Goal: Transaction & Acquisition: Purchase product/service

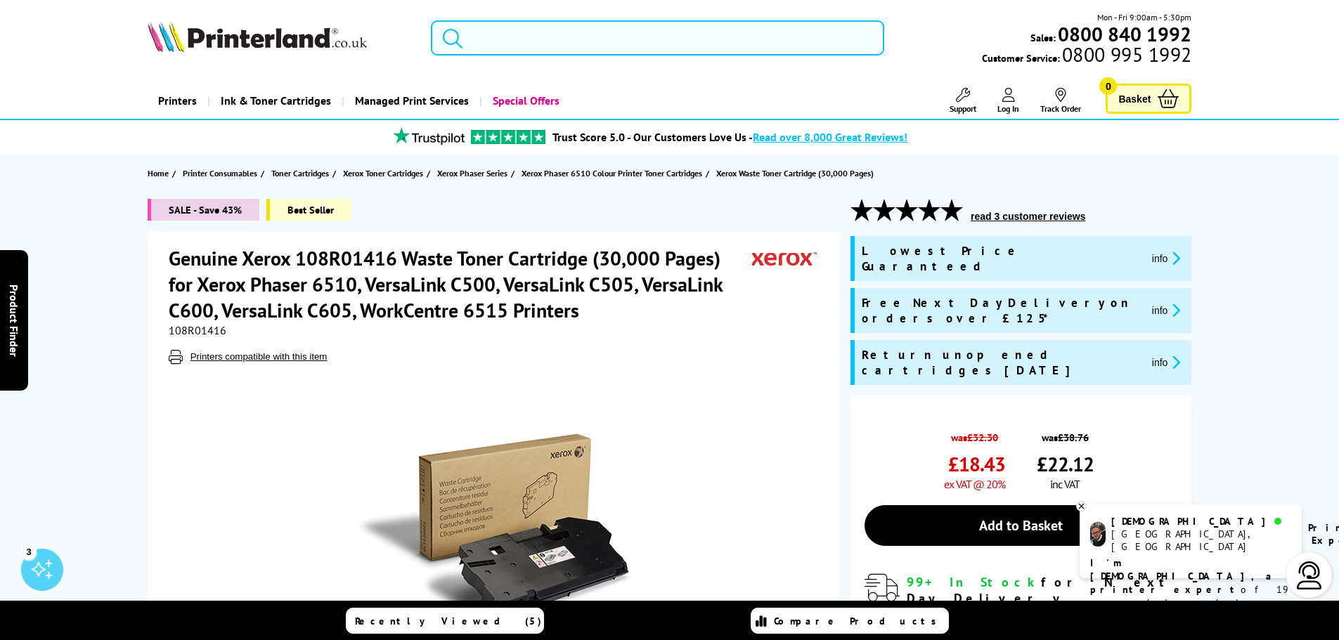
scroll to position [141, 0]
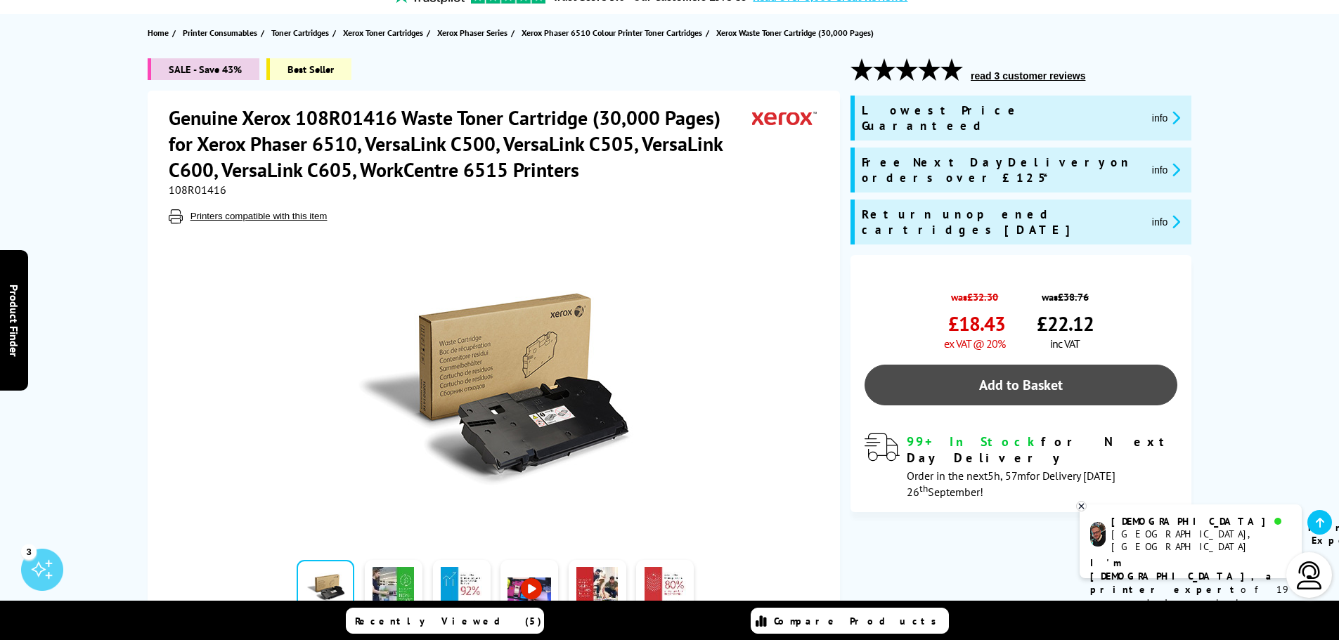
click at [994, 365] on link "Add to Basket" at bounding box center [1021, 385] width 313 height 41
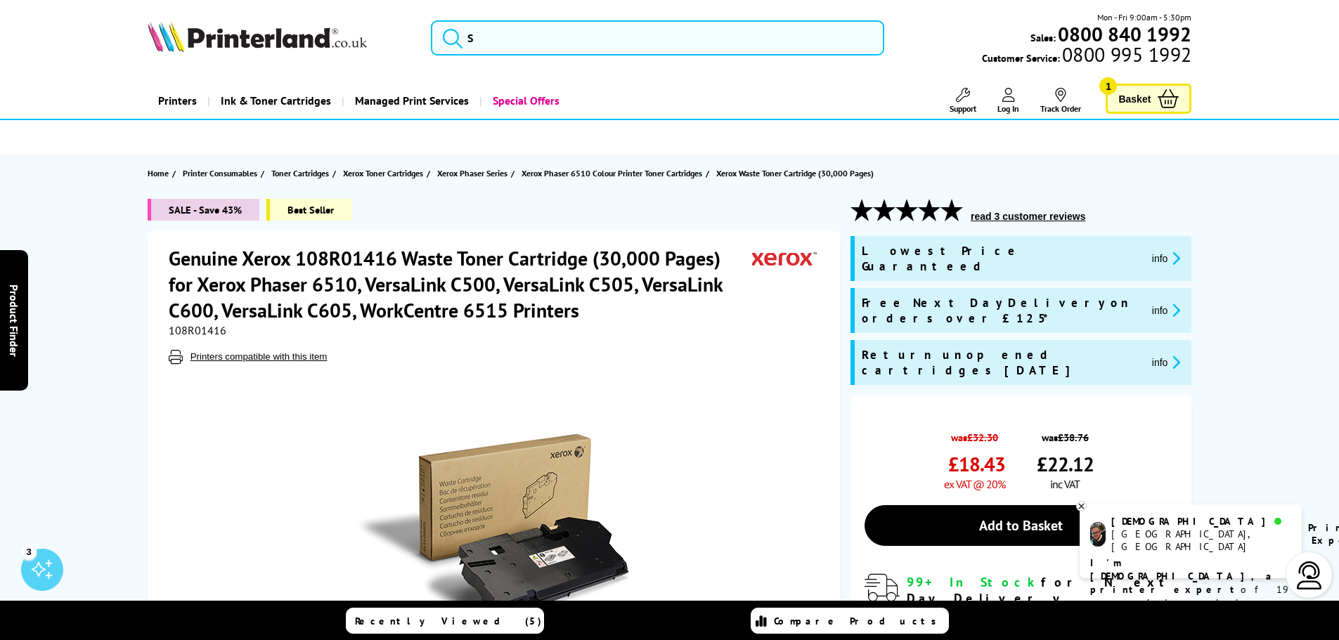
click at [1142, 103] on span "Basket" at bounding box center [1134, 98] width 32 height 19
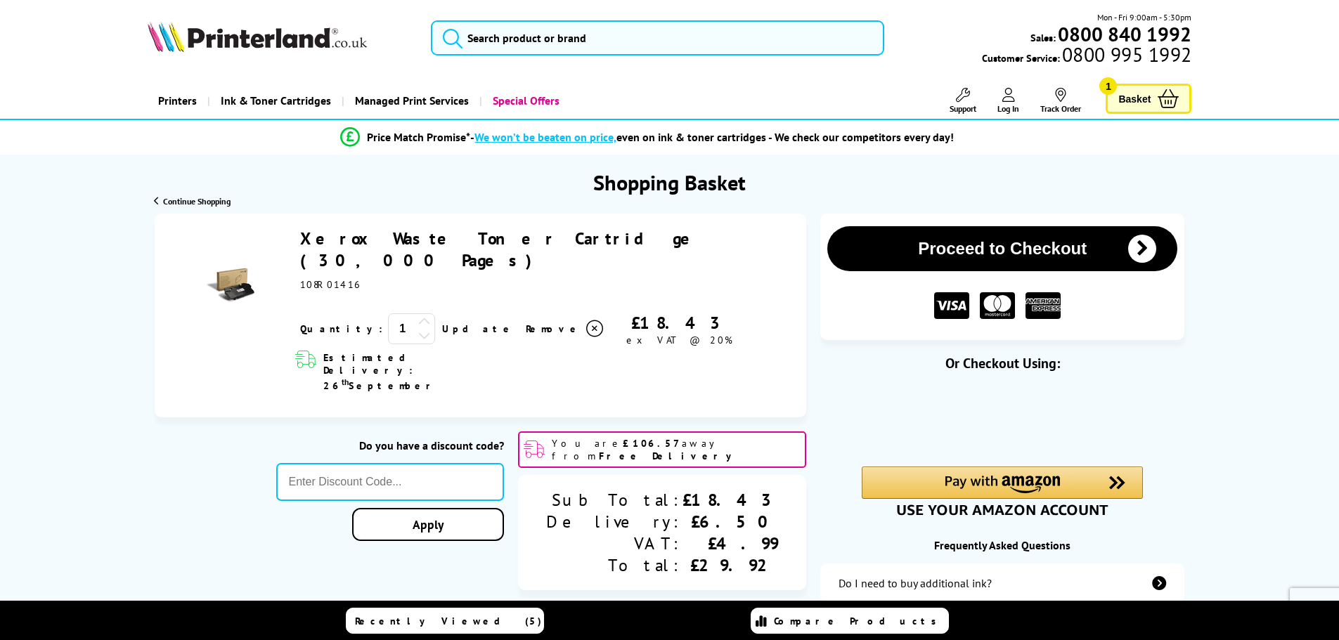
click at [418, 316] on icon at bounding box center [424, 322] width 13 height 13
click at [442, 323] on link "Update" at bounding box center [478, 329] width 72 height 13
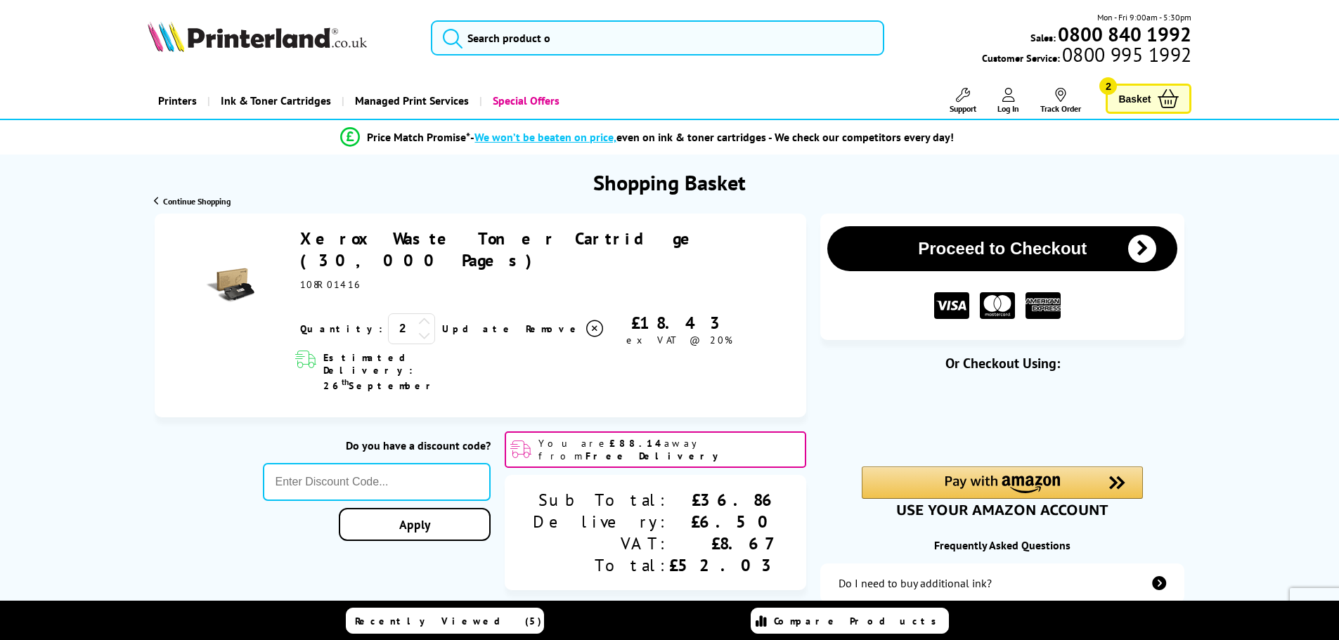
click at [1005, 108] on span "Log In" at bounding box center [1009, 108] width 22 height 11
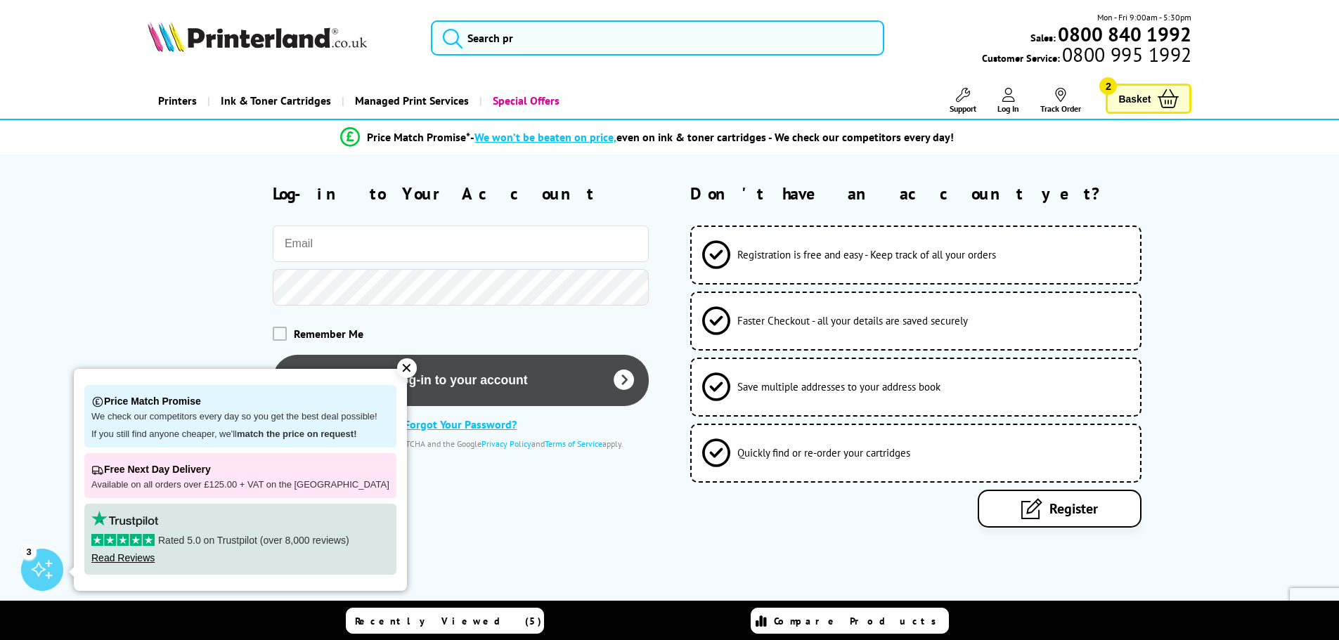
type input "[PERSON_NAME][EMAIL_ADDRESS][PERSON_NAME][DOMAIN_NAME]"
click at [459, 378] on button "Log-in to your account" at bounding box center [461, 379] width 376 height 51
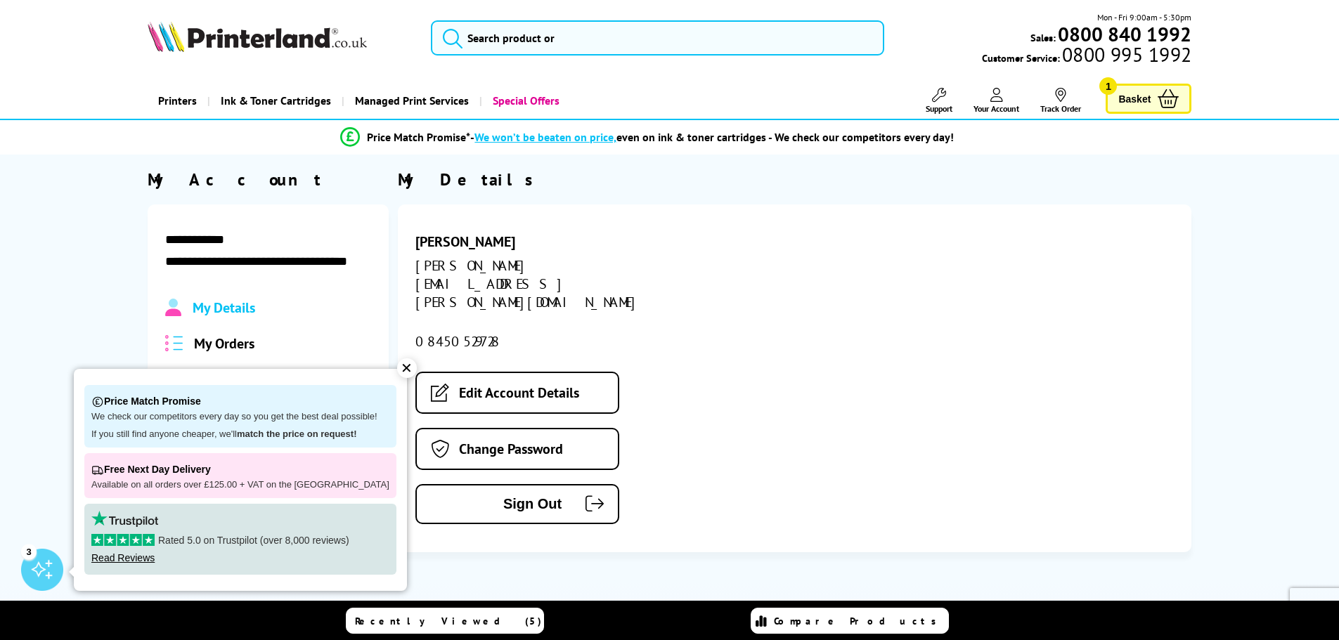
click at [1133, 101] on span "Basket" at bounding box center [1134, 98] width 32 height 19
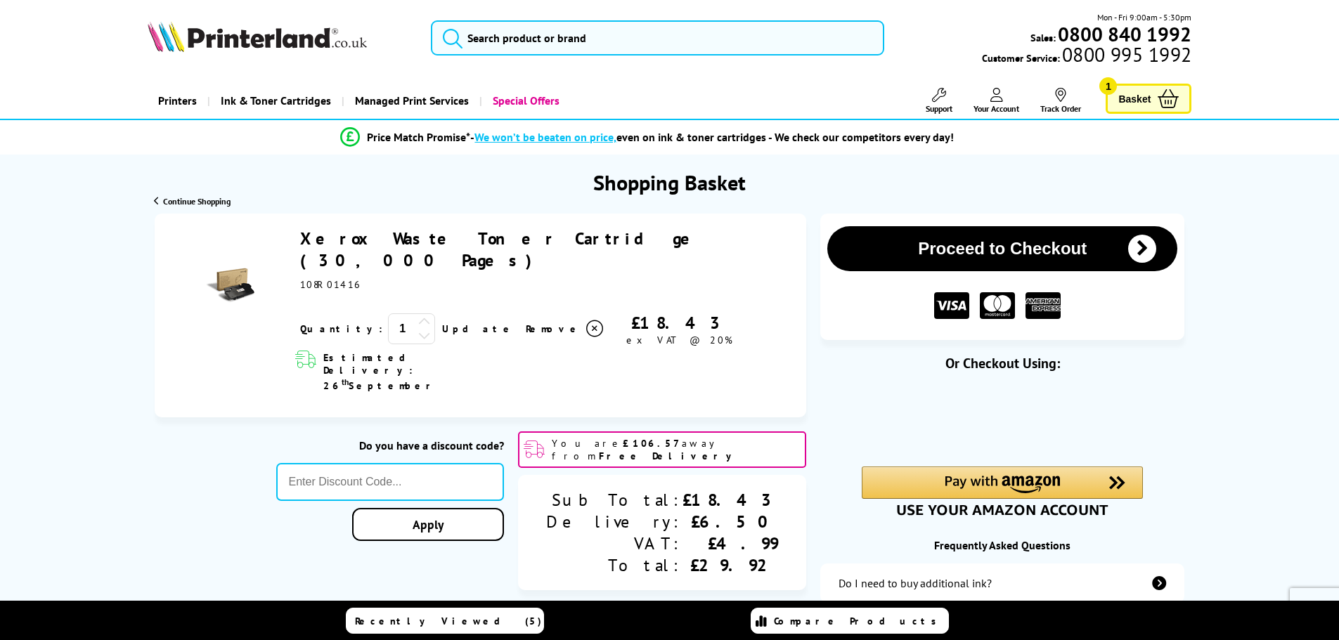
click at [418, 316] on icon at bounding box center [424, 322] width 13 height 13
click at [442, 323] on link "Update" at bounding box center [478, 329] width 72 height 13
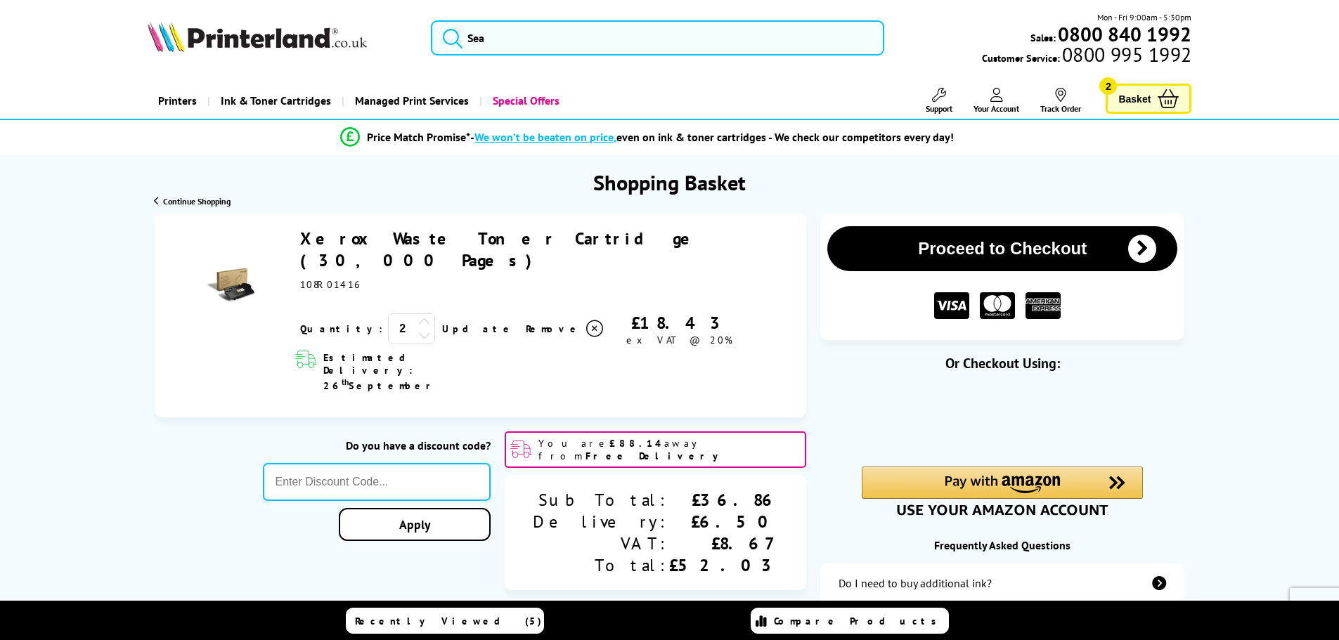
click at [965, 247] on button "Proceed to Checkout" at bounding box center [1002, 248] width 350 height 45
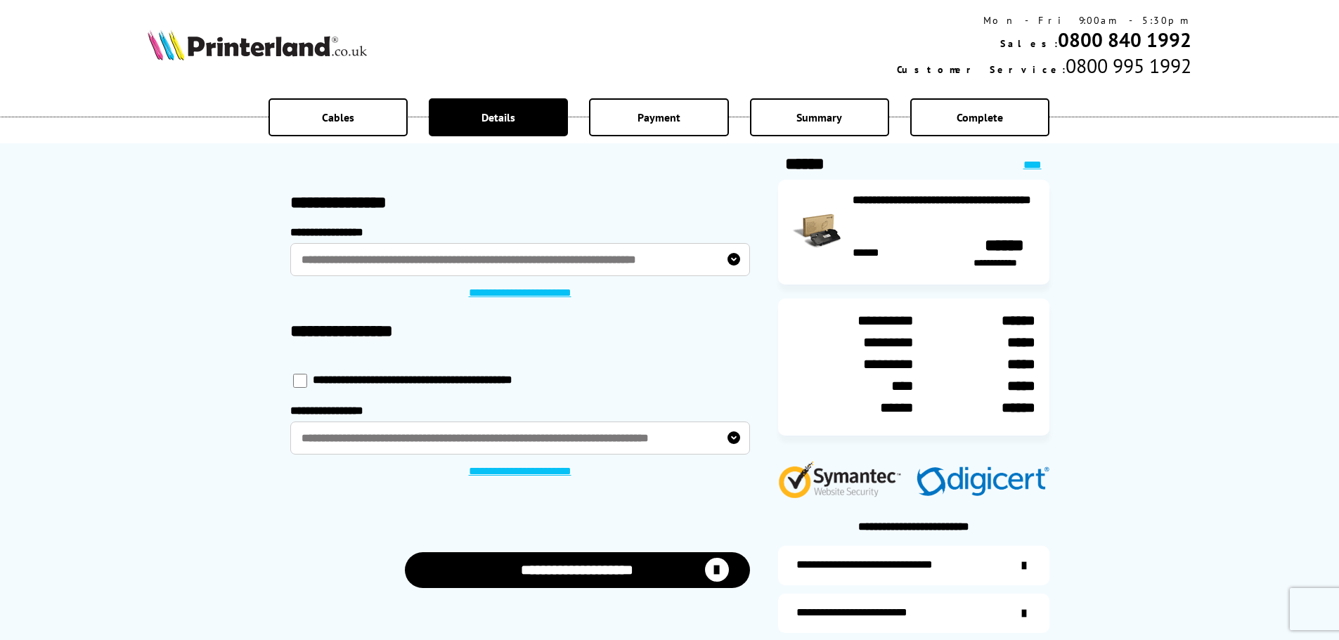
click at [484, 469] on link "**********" at bounding box center [519, 472] width 121 height 14
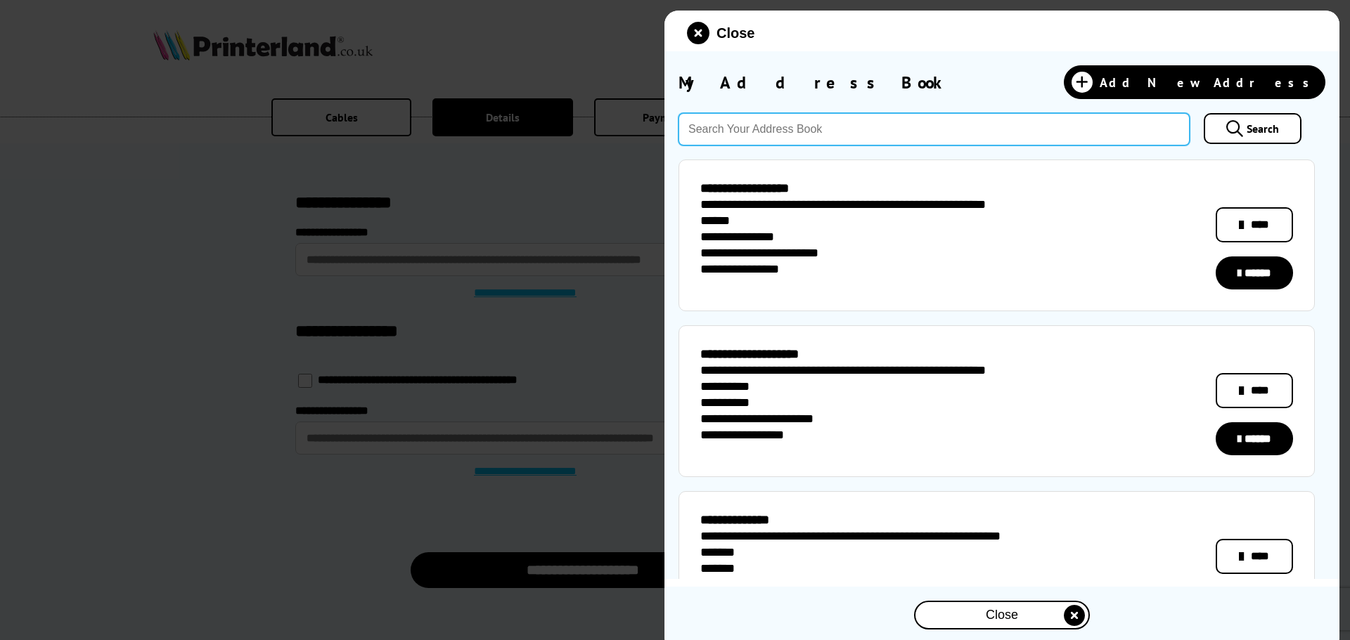
click at [756, 137] on input "text" at bounding box center [933, 129] width 511 height 32
click at [715, 129] on input "ng210jp" at bounding box center [933, 129] width 511 height 32
type input "ng21 0jp"
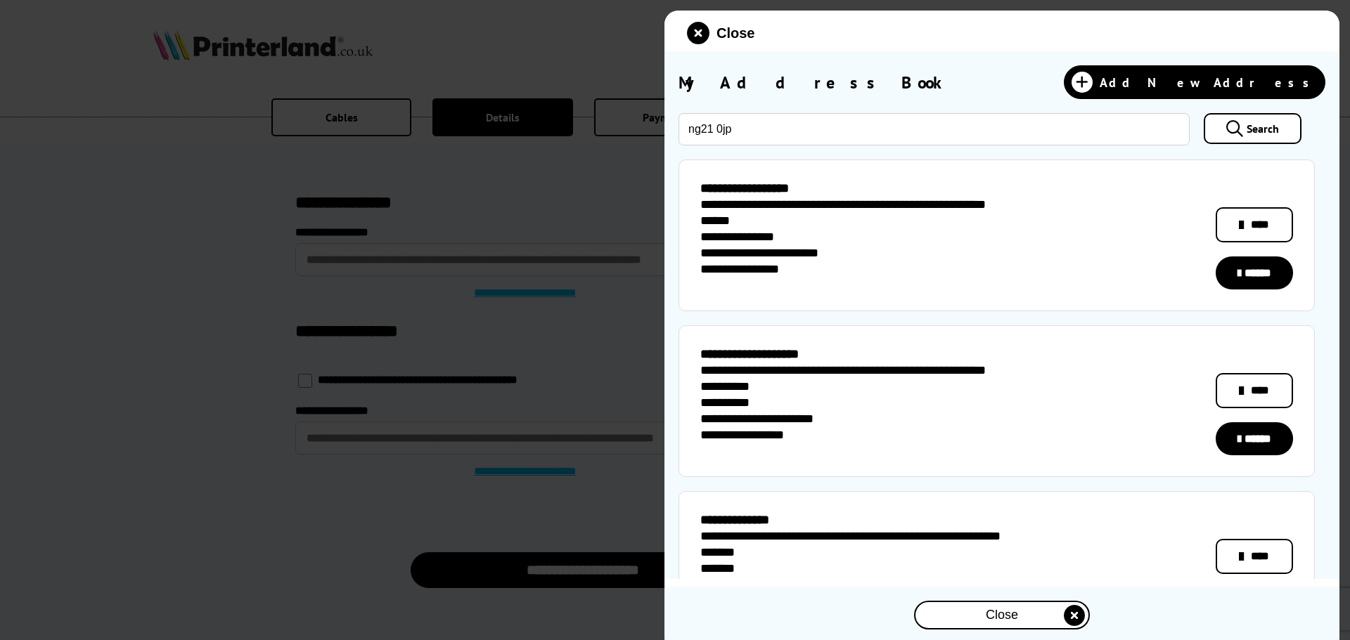
click at [1246, 130] on span "Search" at bounding box center [1262, 129] width 32 height 14
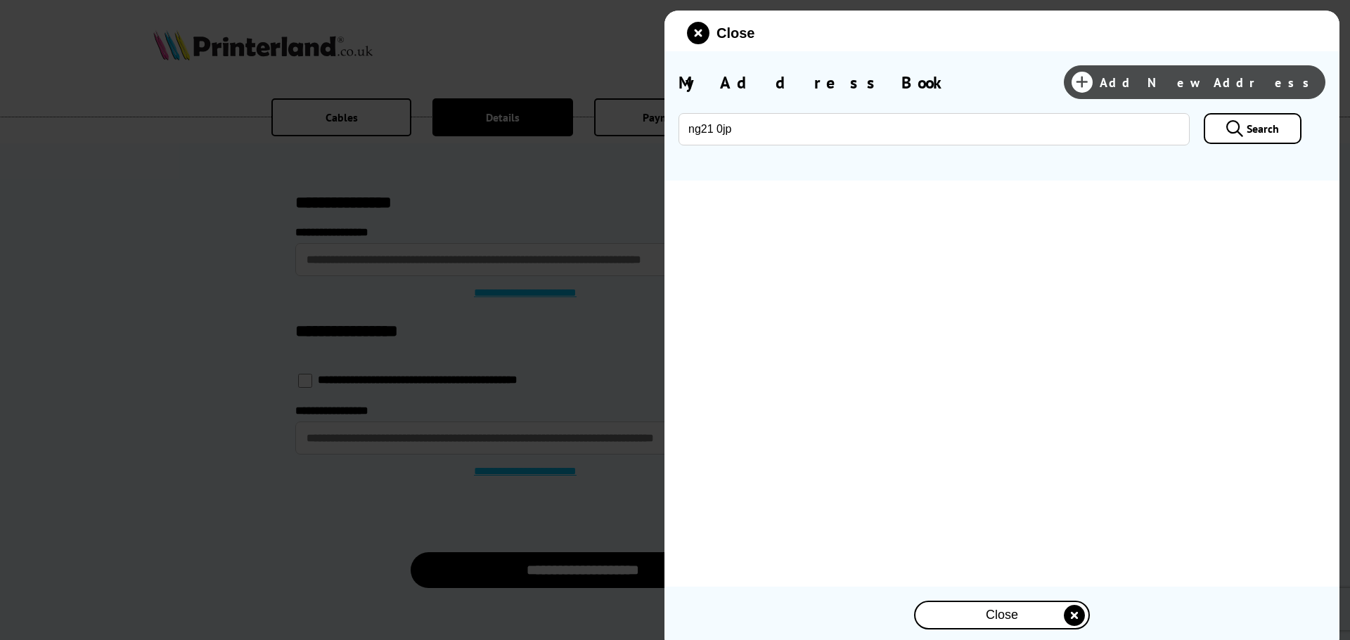
click at [1247, 84] on span "Add New Address" at bounding box center [1209, 83] width 218 height 16
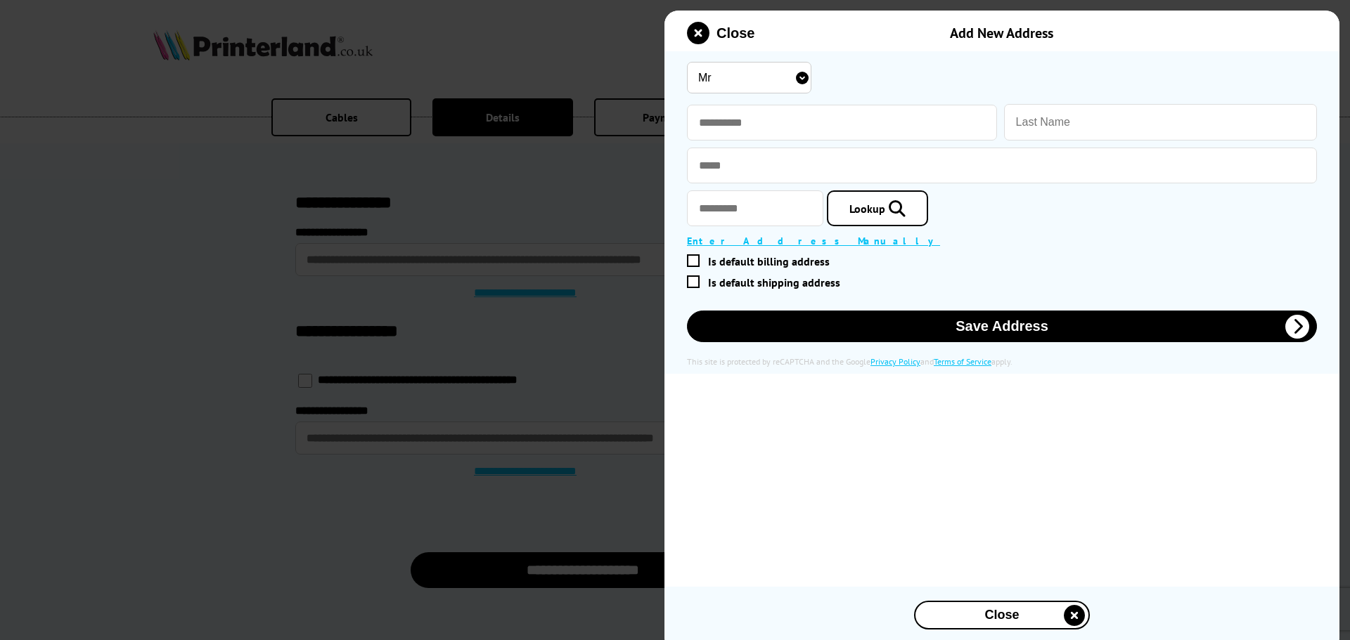
click at [775, 87] on select "Mr Miss Mrs Ms" at bounding box center [749, 78] width 124 height 32
select select "Ms"
click at [687, 62] on select "Mr Miss Mrs Ms" at bounding box center [749, 78] width 124 height 32
click at [731, 127] on input "text" at bounding box center [842, 123] width 310 height 36
type input "*****"
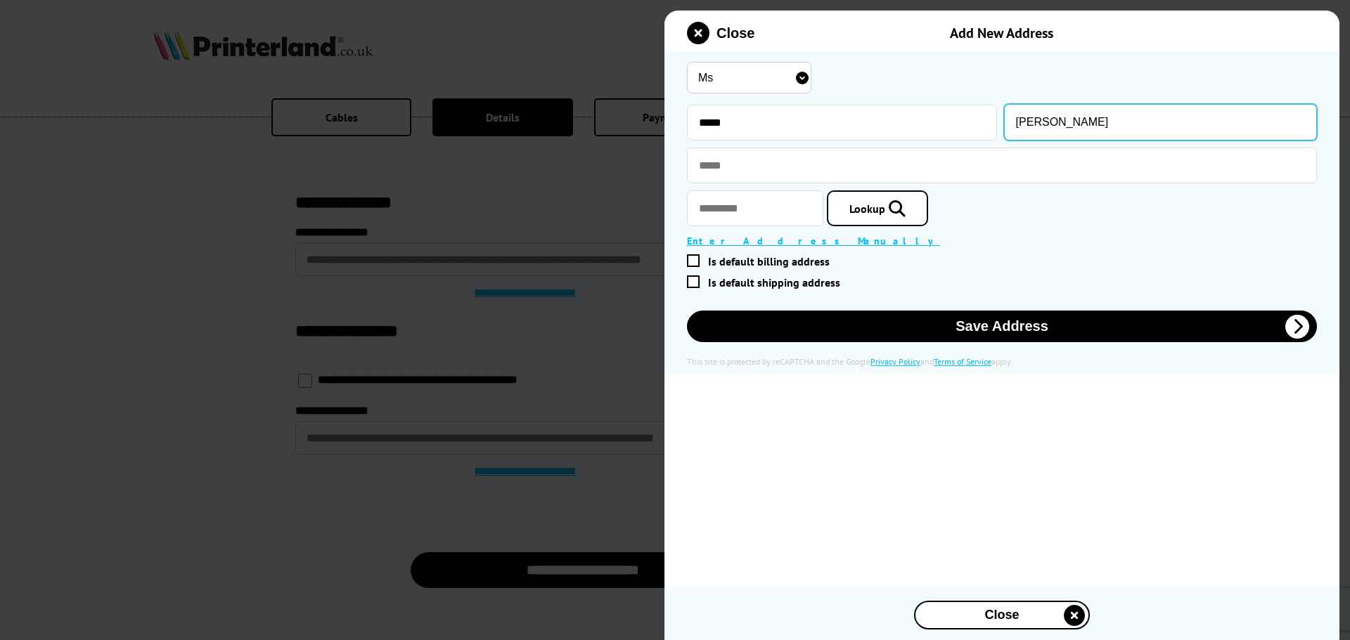
type input "Arnold"
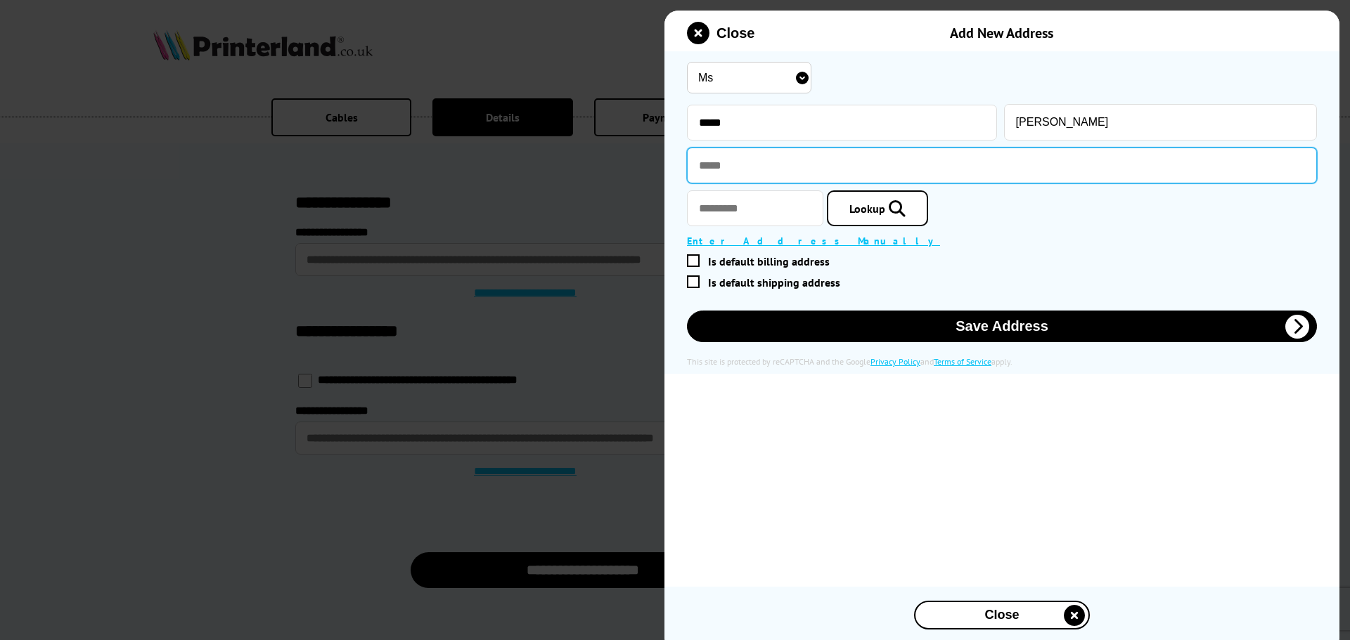
click at [726, 168] on input "text" at bounding box center [1002, 166] width 630 height 36
paste input "**********"
type input "**********"
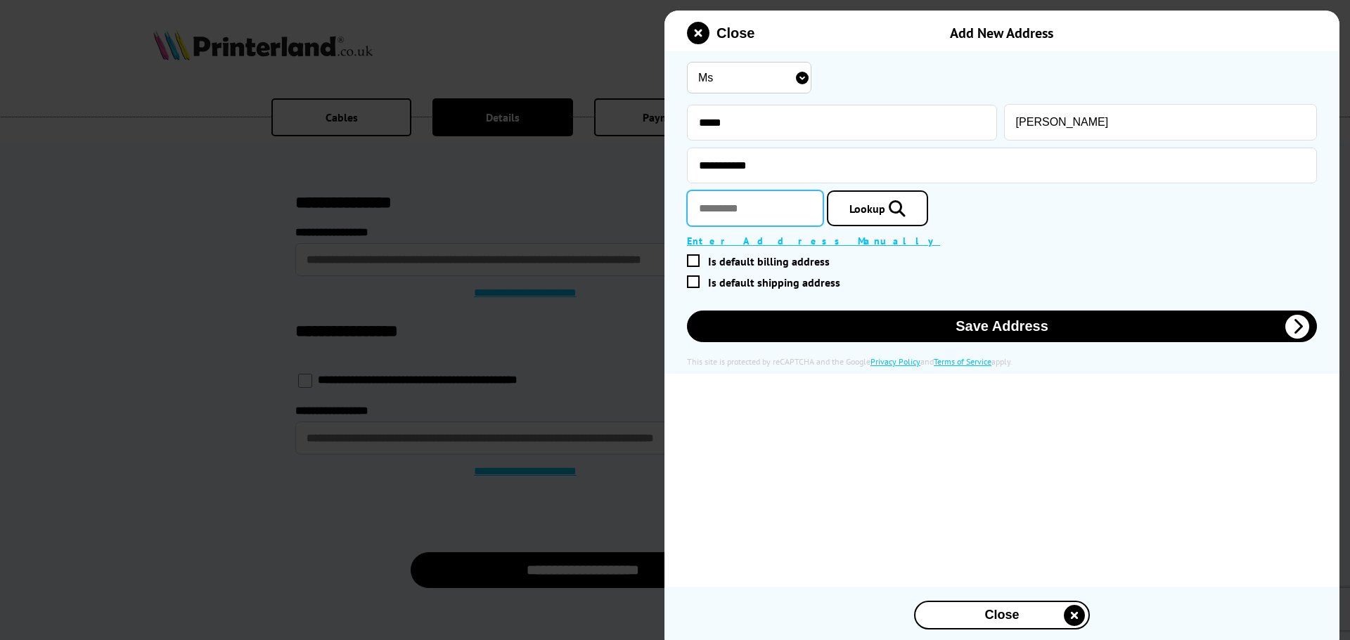
click at [730, 209] on input "text" at bounding box center [755, 209] width 136 height 36
type input "*"
type input "********"
click at [905, 219] on link "Lookup" at bounding box center [877, 209] width 101 height 36
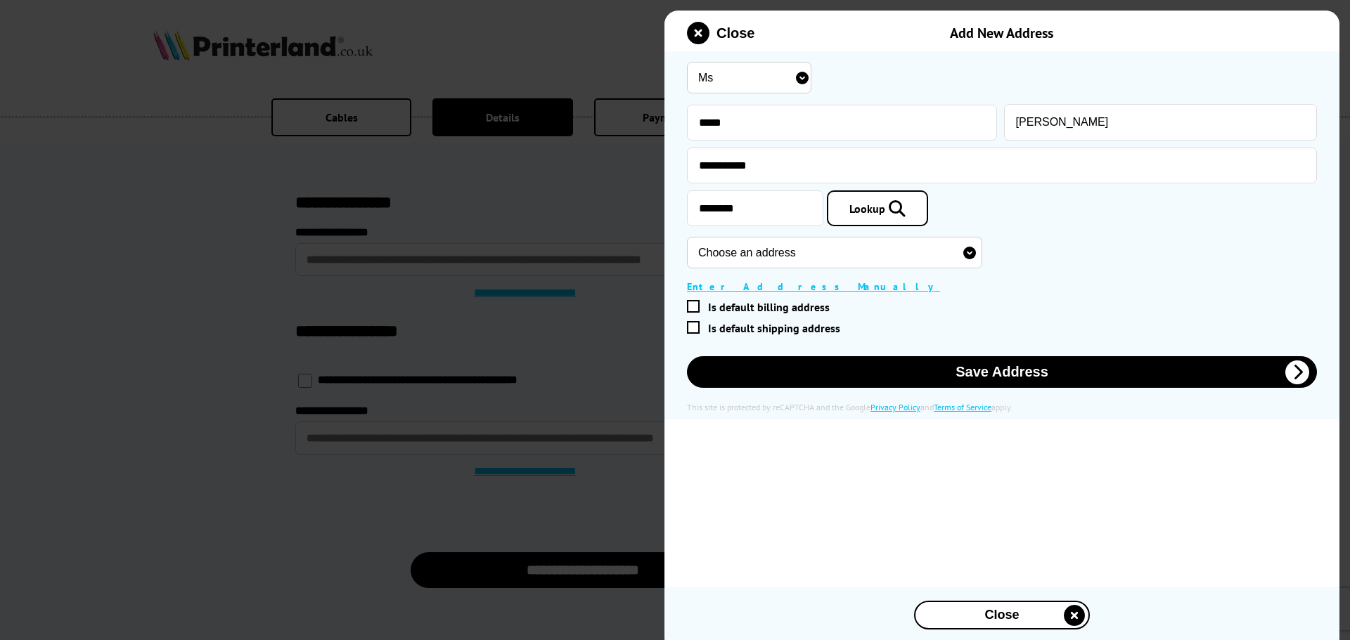
click at [813, 263] on select "Choose an address Hill View Surgery, 1 Sherwood Parade Kirklington Road, Rainwo…" at bounding box center [834, 253] width 295 height 32
select select "GB|RM|B|16709332"
click at [687, 238] on select "Choose an address Hill View Surgery, 1 Sherwood Parade Kirklington Road, Rainwo…" at bounding box center [834, 253] width 295 height 32
type input "Dental Surgery"
type input "3 Sherwood Parade"
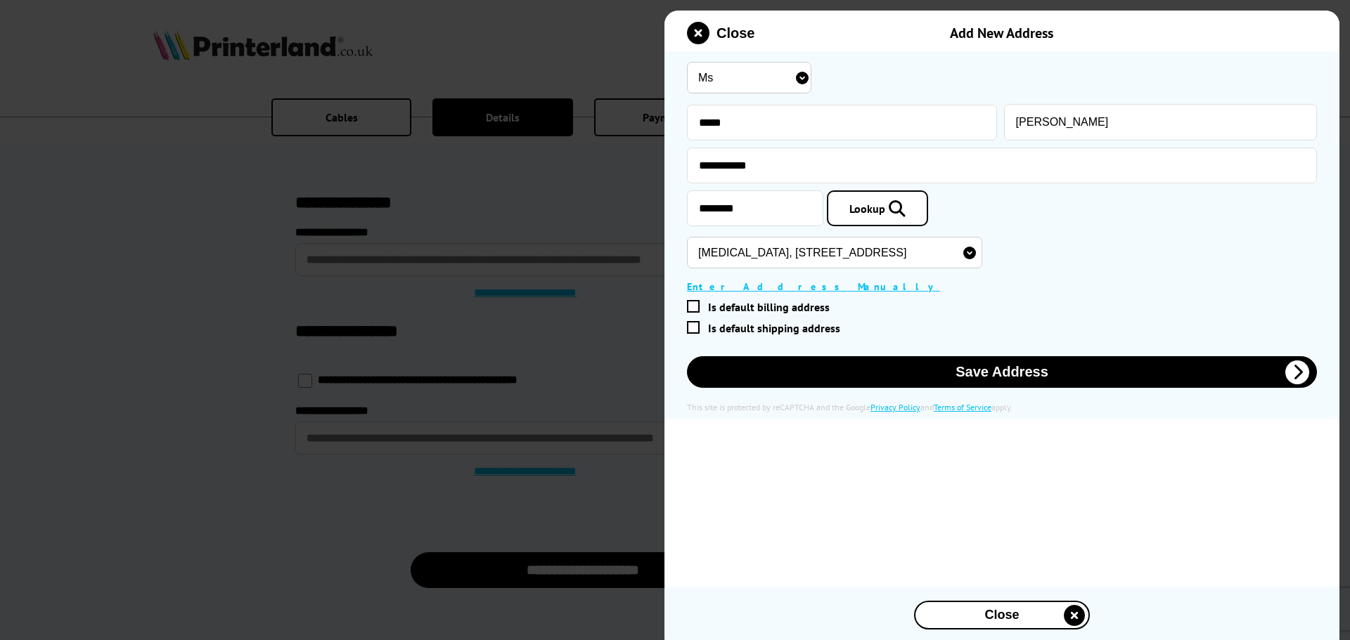
type input "Kirklington Road"
type input "Rainworth"
type input "Mansfield"
type input "Nottinghamshire"
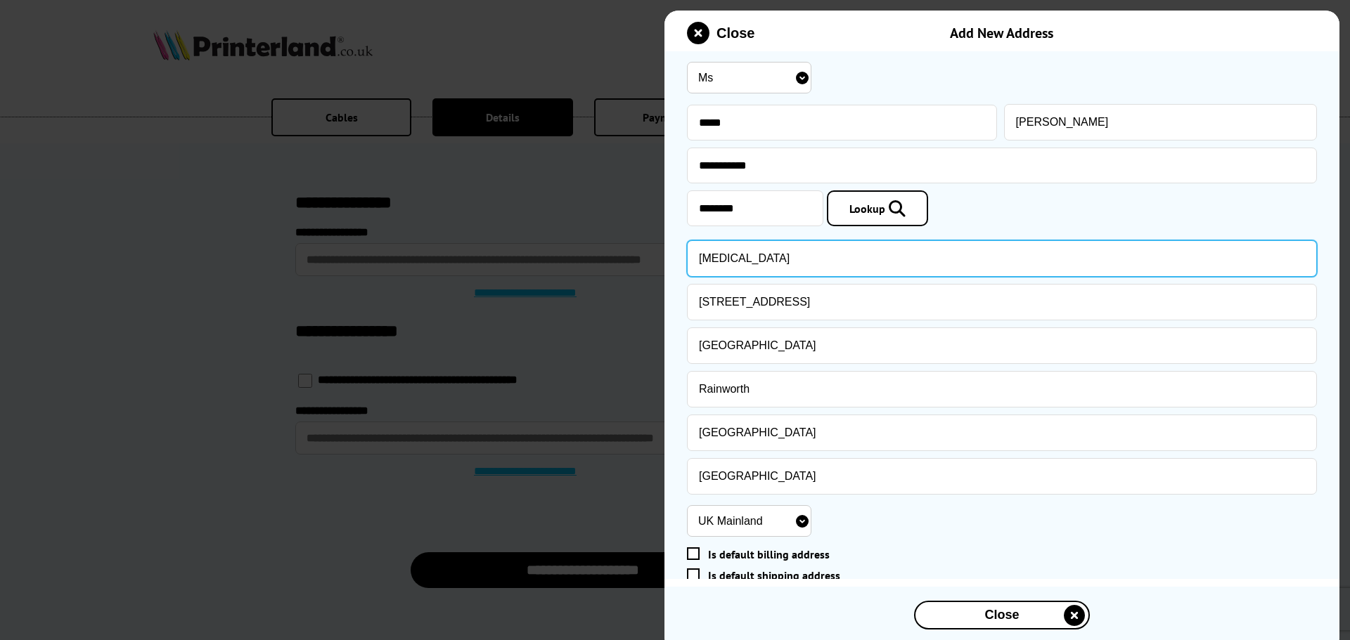
click at [702, 260] on input "Dental Surgery" at bounding box center [1002, 258] width 630 height 37
drag, startPoint x: 831, startPoint y: 260, endPoint x: 788, endPoint y: 258, distance: 42.9
click at [788, 258] on input "Rainworth Dental Surgery" at bounding box center [1002, 258] width 630 height 37
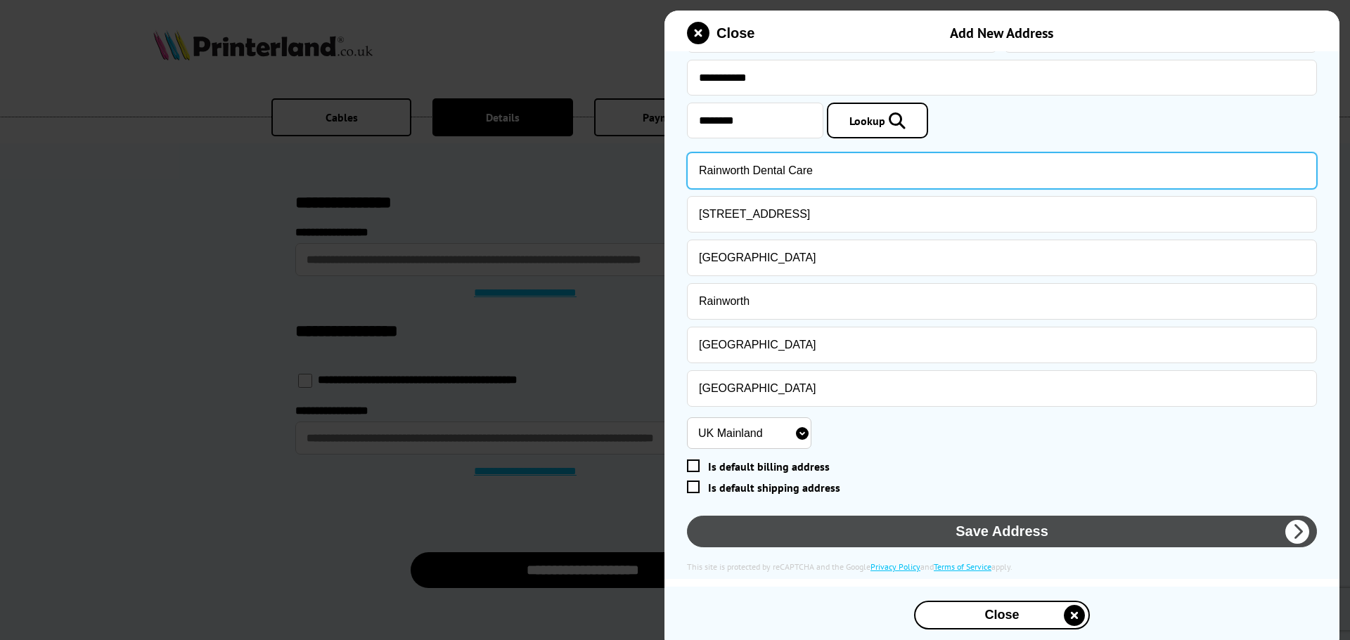
type input "Rainworth Dental Care"
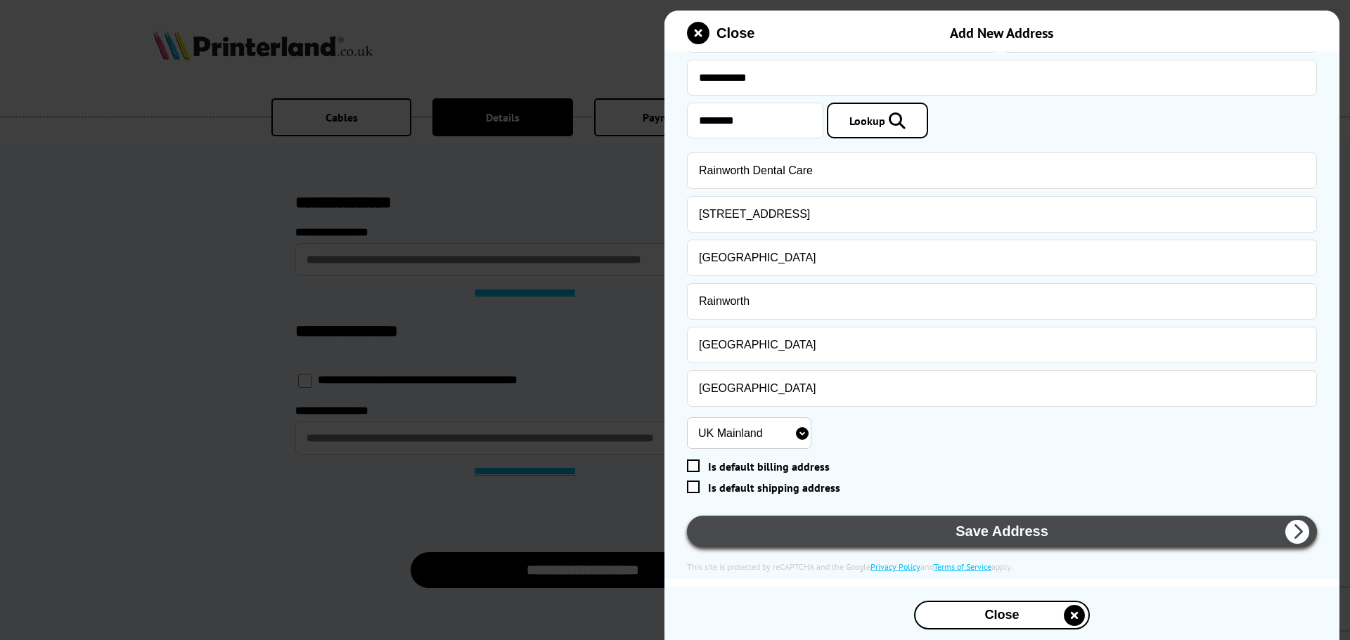
click at [998, 536] on button "Save Address" at bounding box center [1002, 532] width 630 height 32
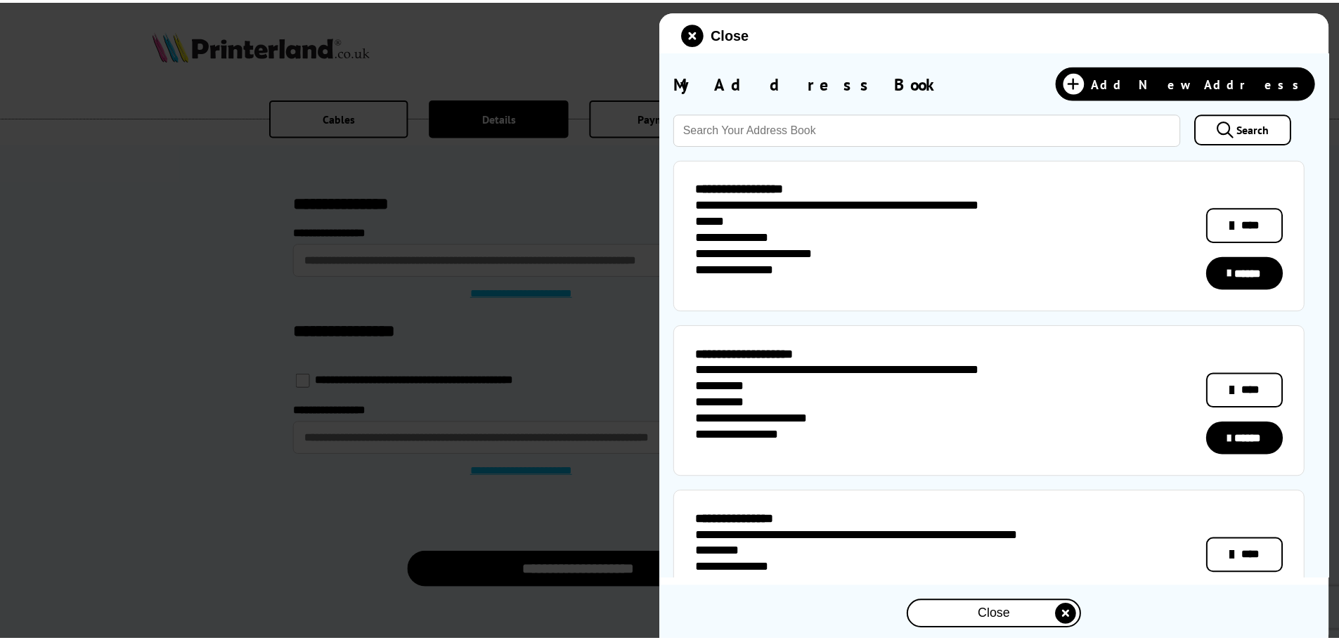
scroll to position [211, 0]
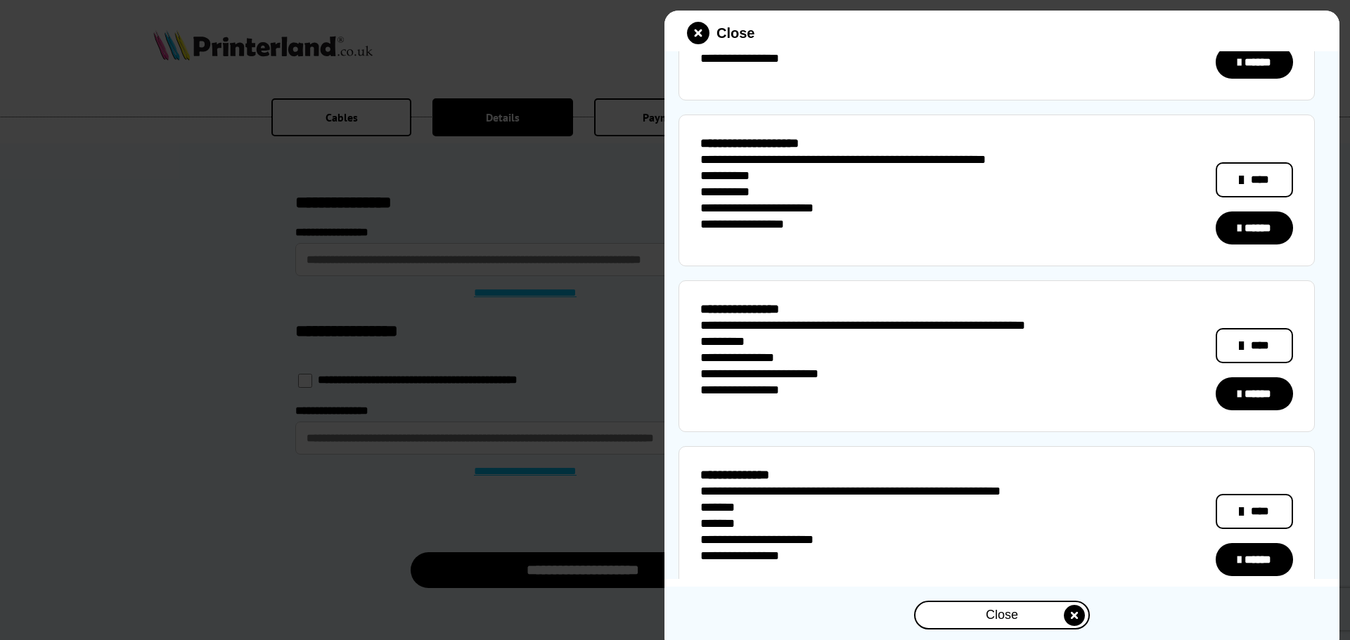
click at [1255, 394] on link "******" at bounding box center [1254, 394] width 77 height 33
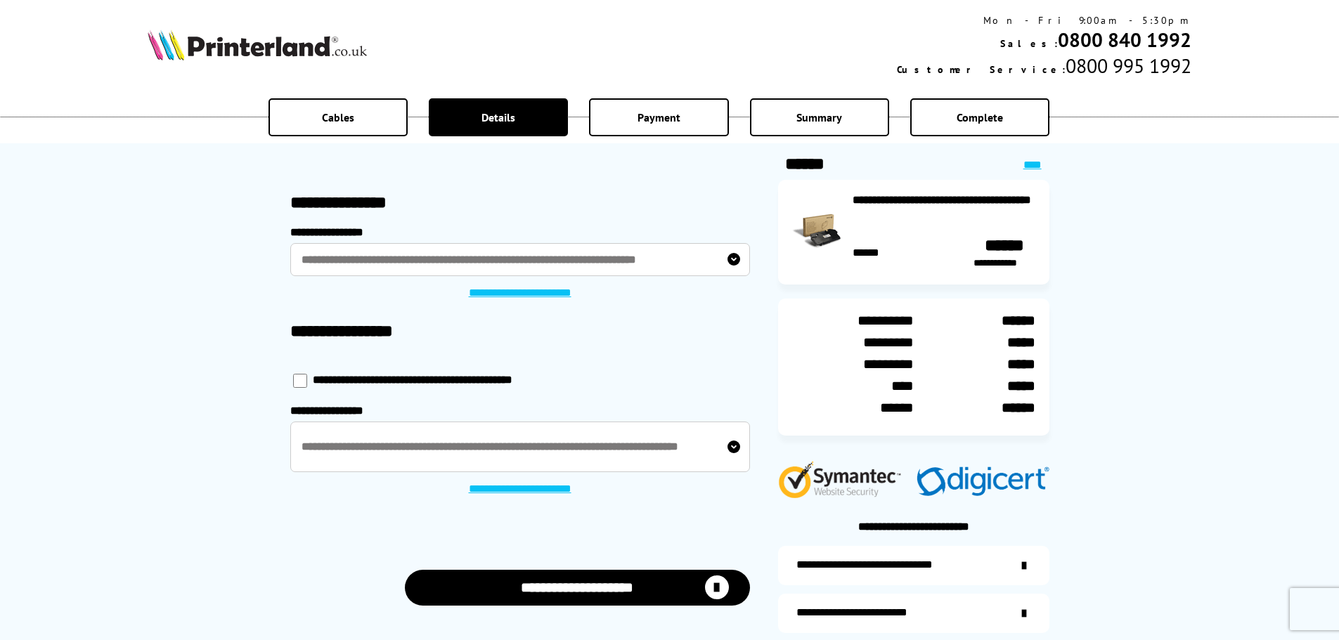
click at [605, 581] on button "**********" at bounding box center [577, 588] width 345 height 36
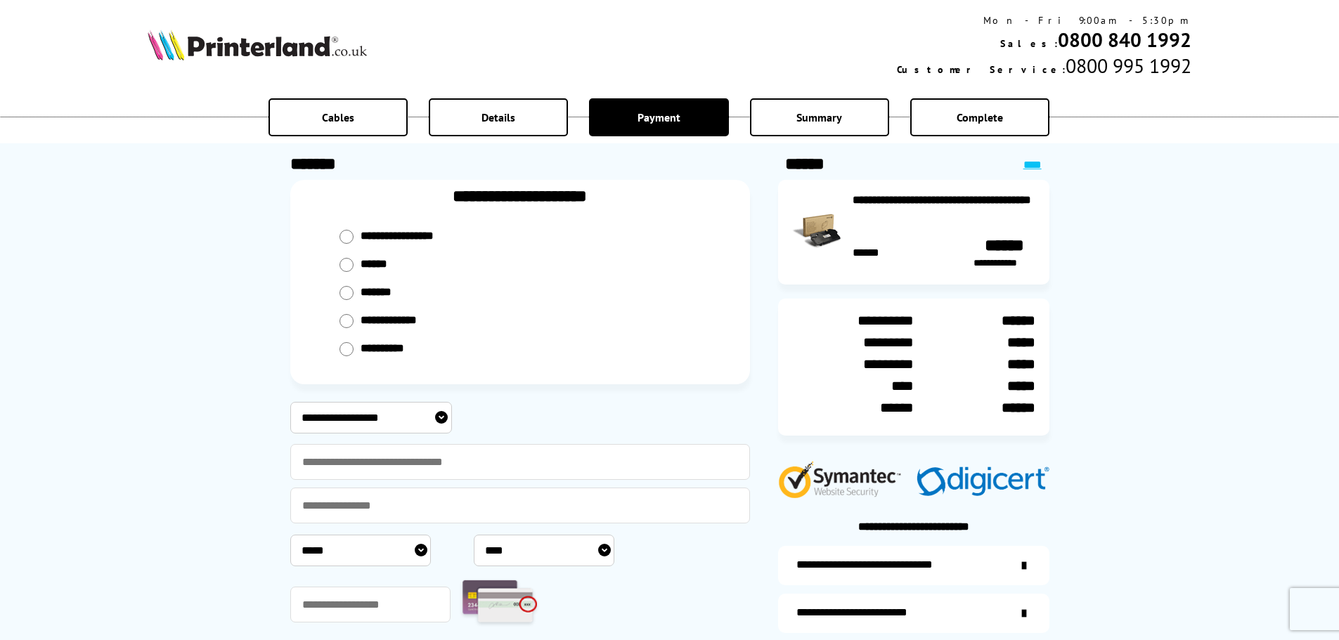
click at [349, 286] on input "radio" at bounding box center [347, 293] width 14 height 14
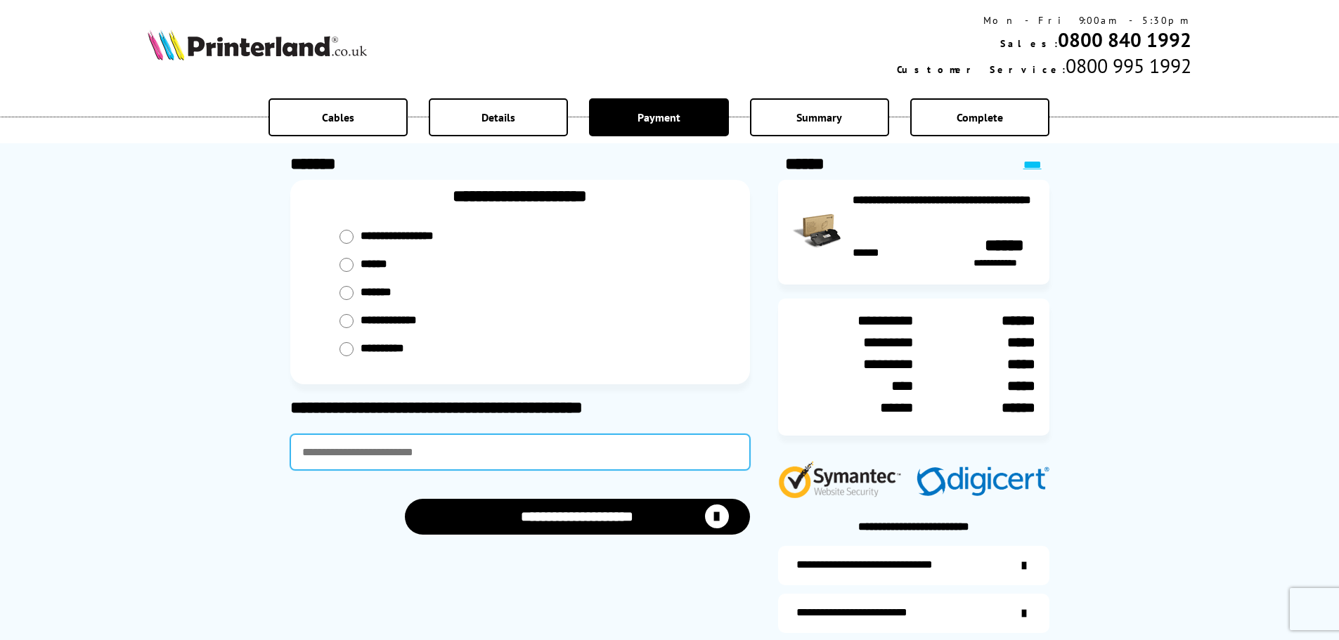
click at [334, 443] on input "text" at bounding box center [520, 452] width 460 height 36
type input "******"
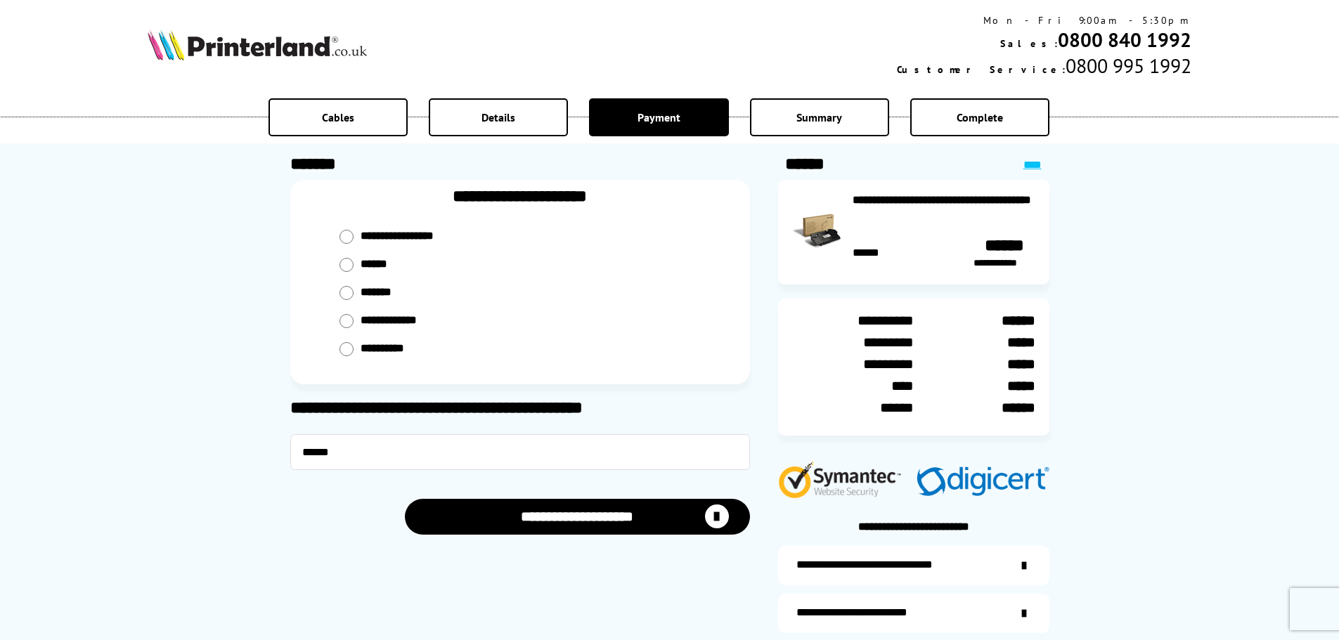
click at [519, 513] on button "**********" at bounding box center [577, 517] width 345 height 36
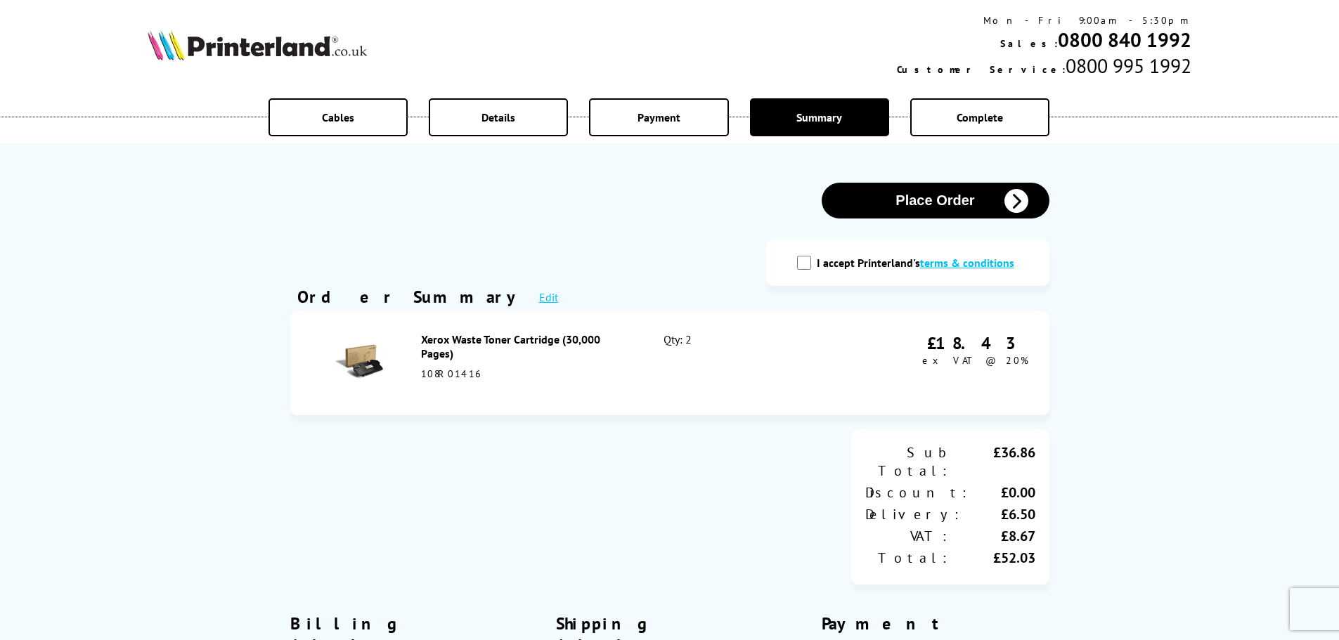
click at [804, 259] on input "I accept Printerland's terms & conditions" at bounding box center [804, 263] width 14 height 14
checkbox input "true"
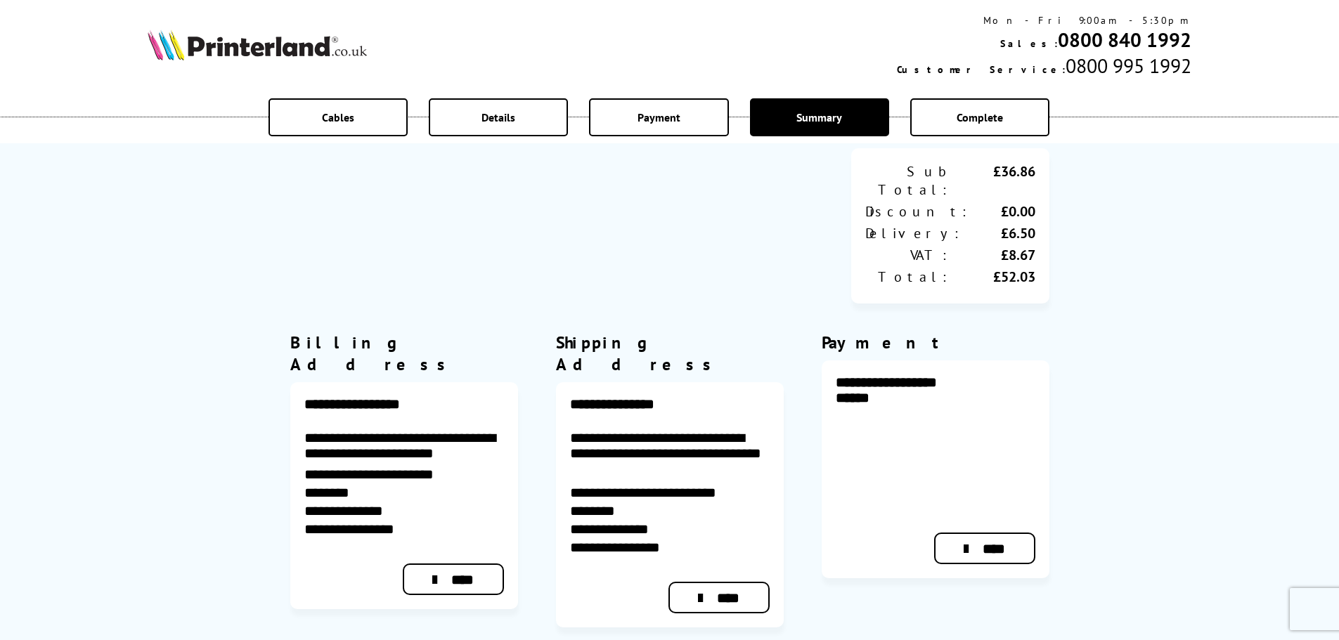
scroll to position [422, 0]
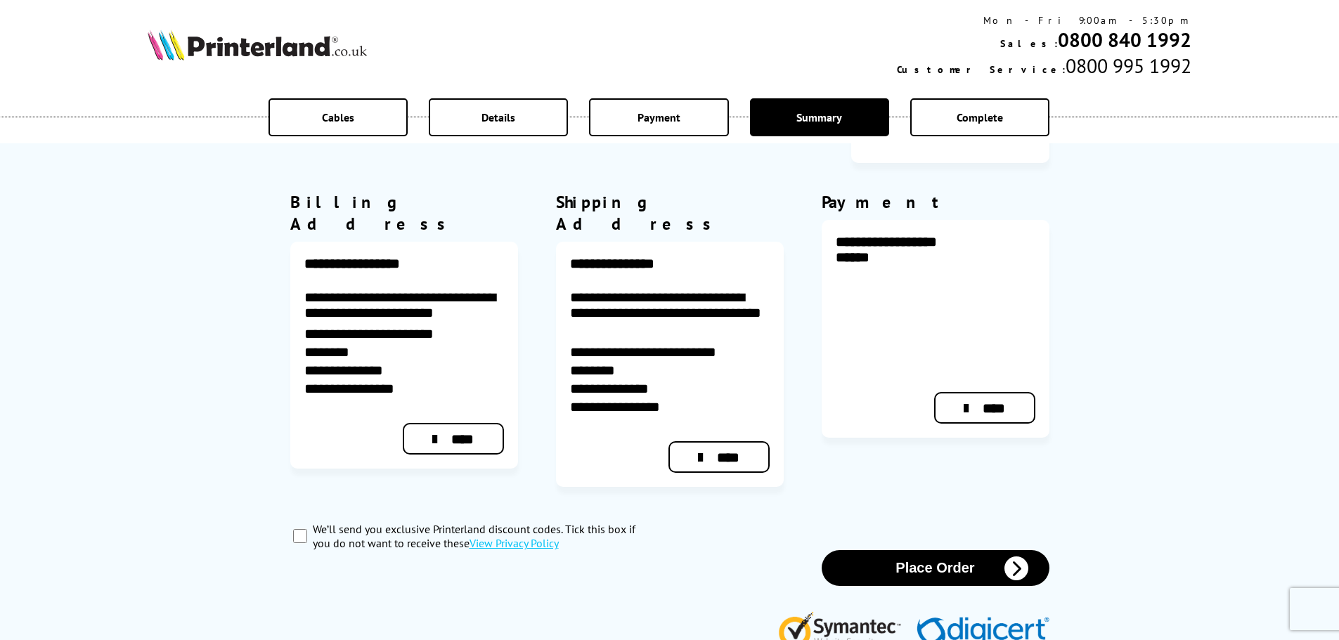
click at [941, 550] on button "Place Order" at bounding box center [936, 568] width 228 height 36
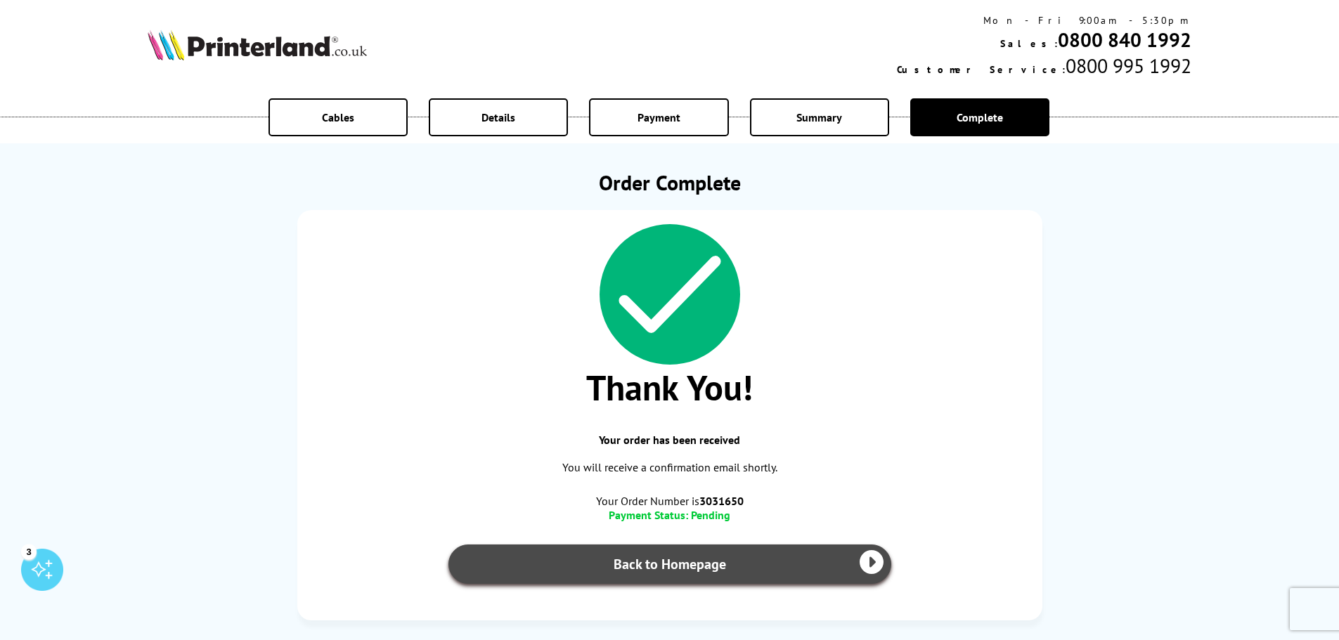
click at [671, 555] on link "Back to Homepage" at bounding box center [670, 564] width 443 height 39
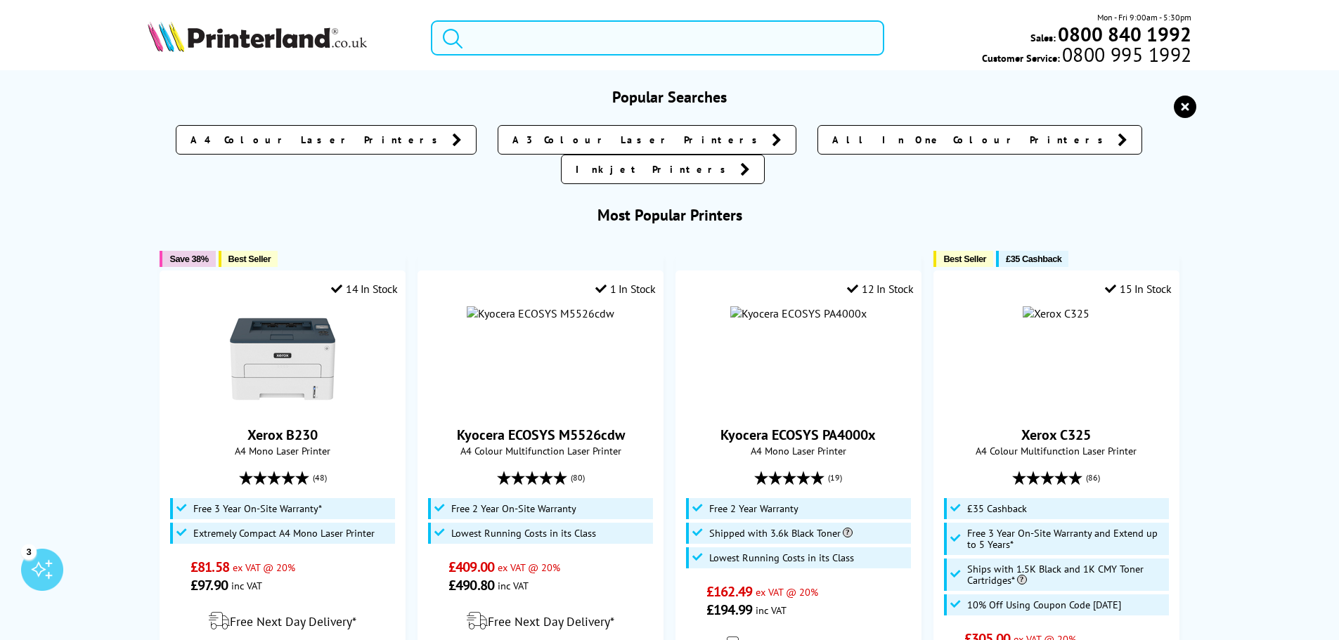
click at [486, 44] on input "search" at bounding box center [657, 37] width 453 height 35
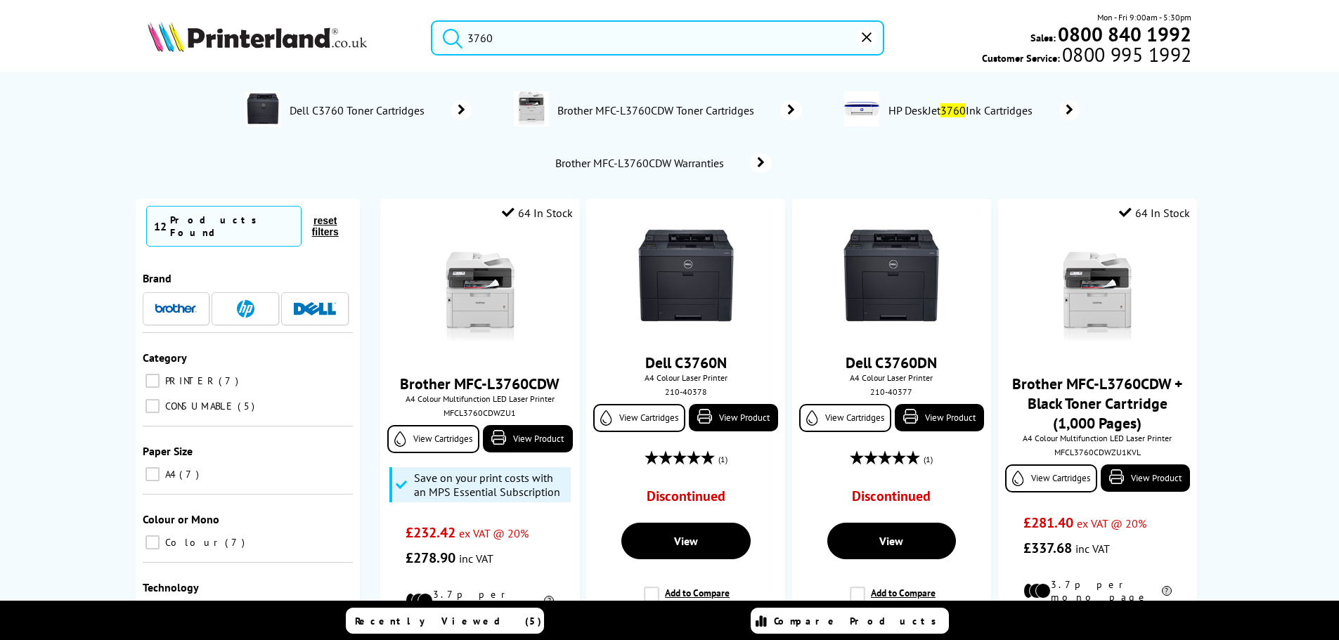
type input "3760"
click at [432, 20] on button "submit" at bounding box center [449, 35] width 35 height 31
click at [657, 261] on img at bounding box center [685, 276] width 105 height 105
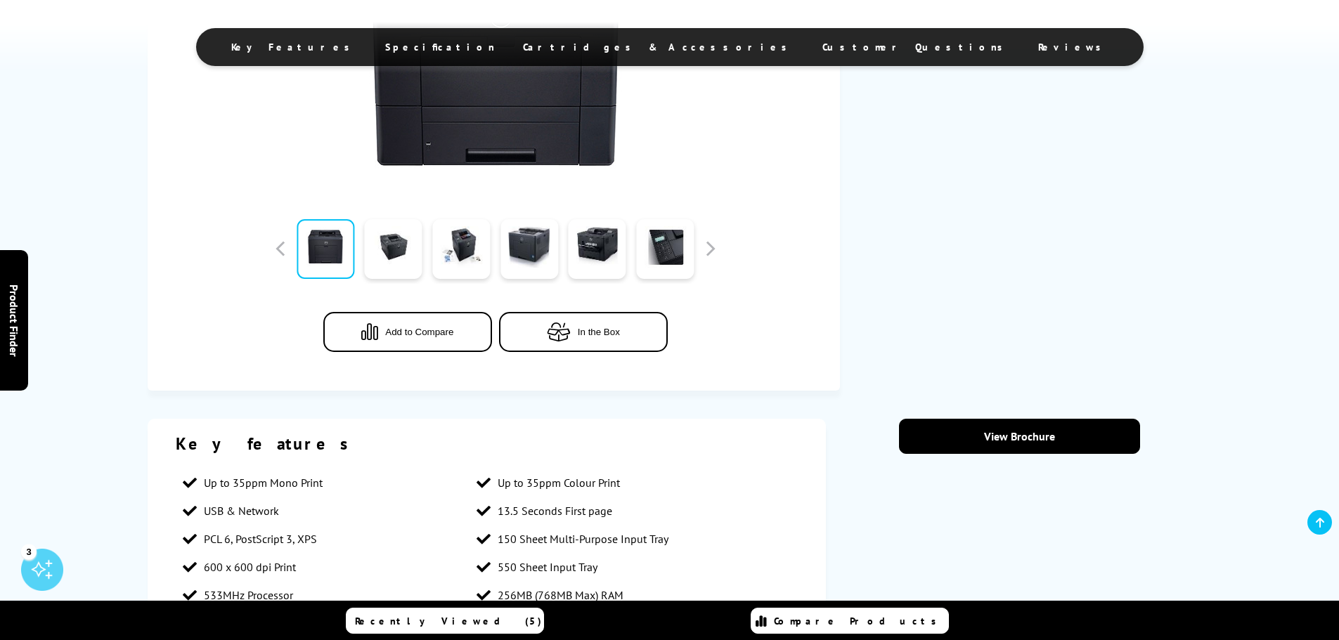
scroll to position [633, 0]
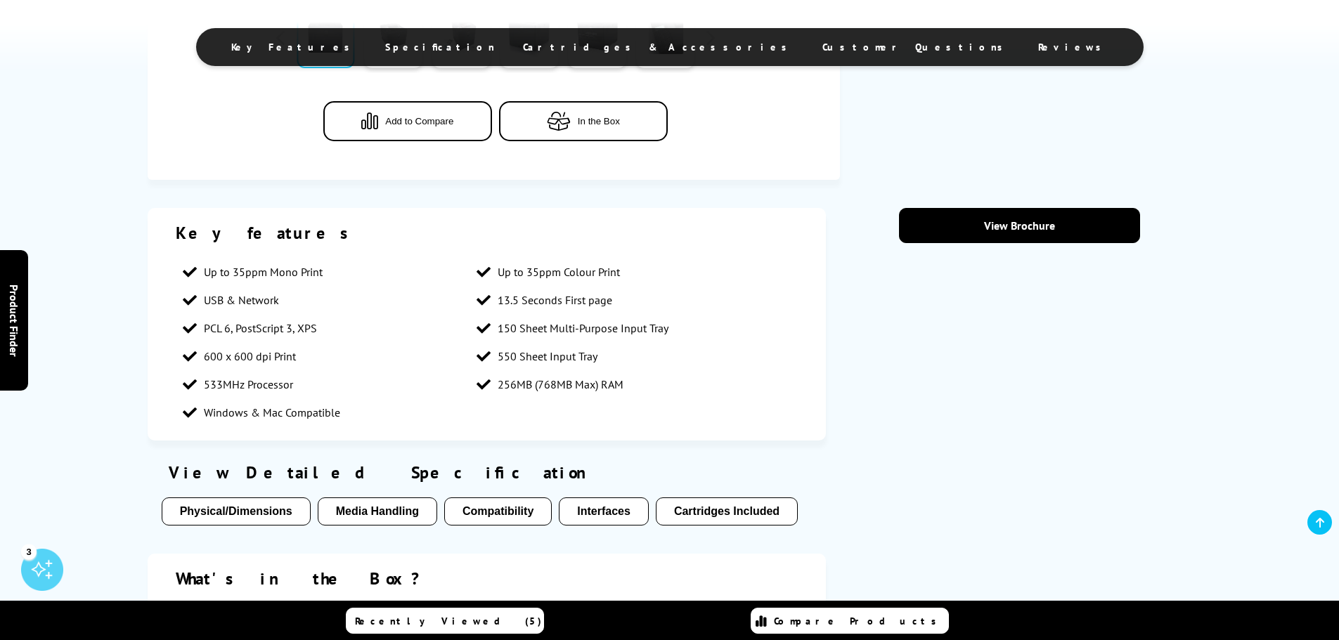
click at [644, 51] on span "Cartridges & Accessories" at bounding box center [658, 47] width 271 height 13
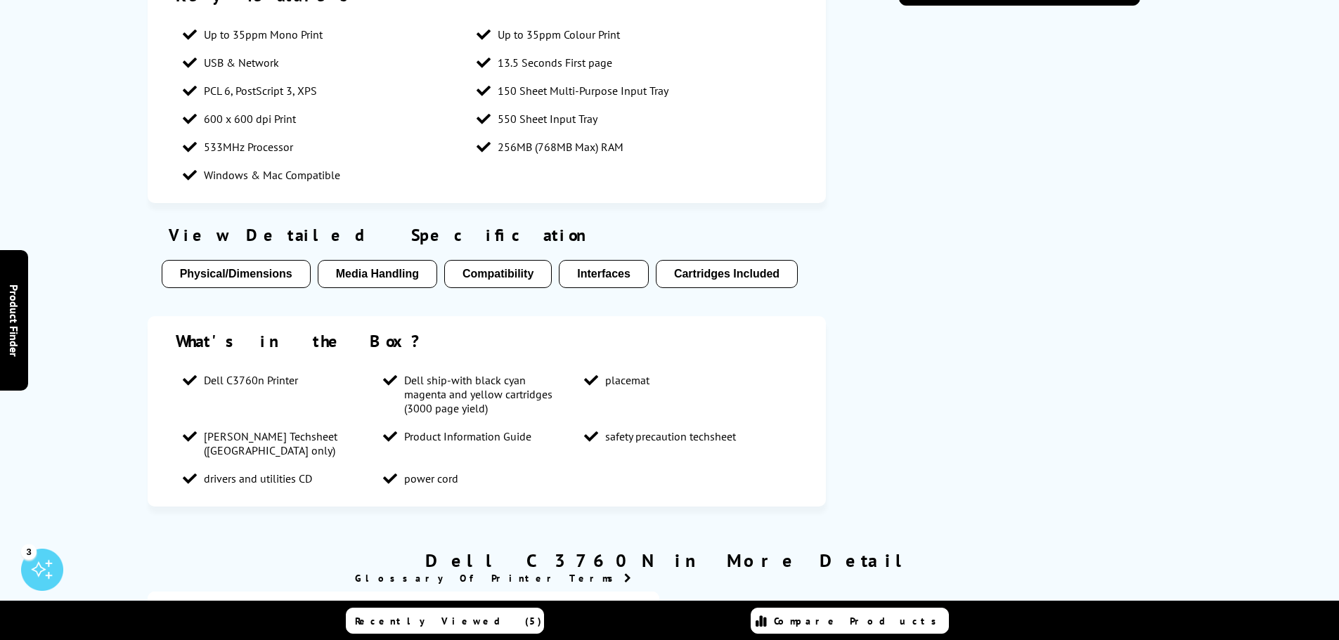
scroll to position [0, 0]
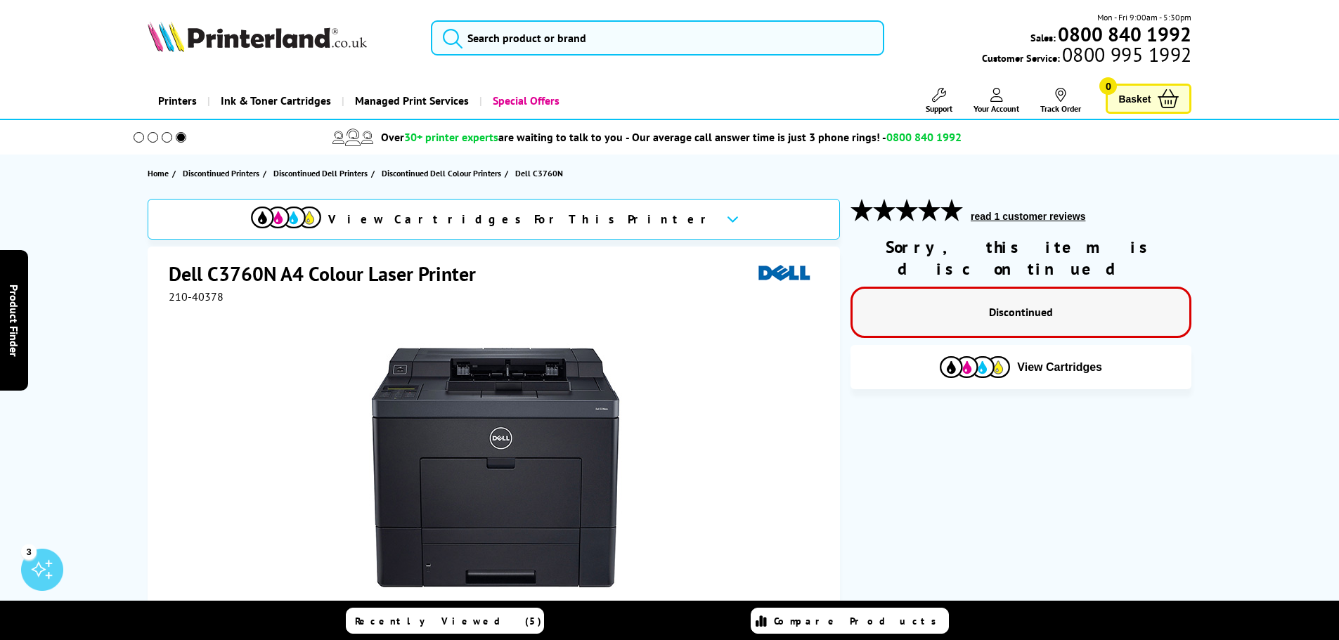
click at [1004, 103] on span "Your Account" at bounding box center [997, 108] width 46 height 11
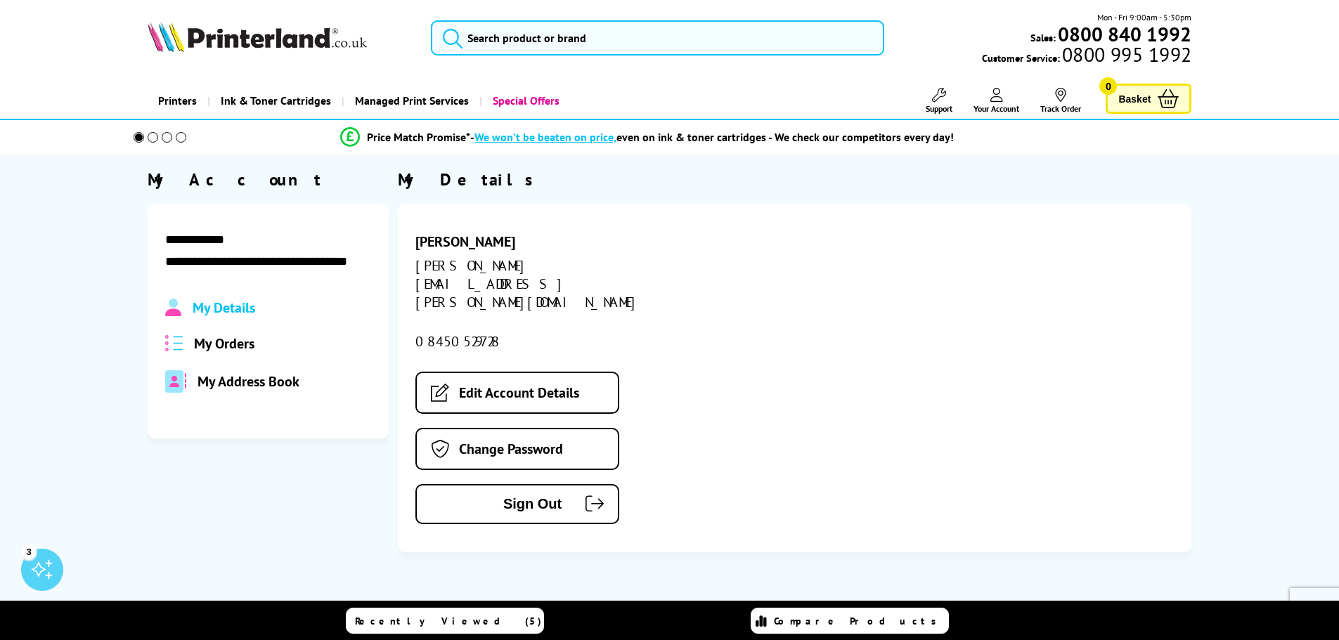
click at [214, 342] on span "My Orders" at bounding box center [224, 344] width 60 height 18
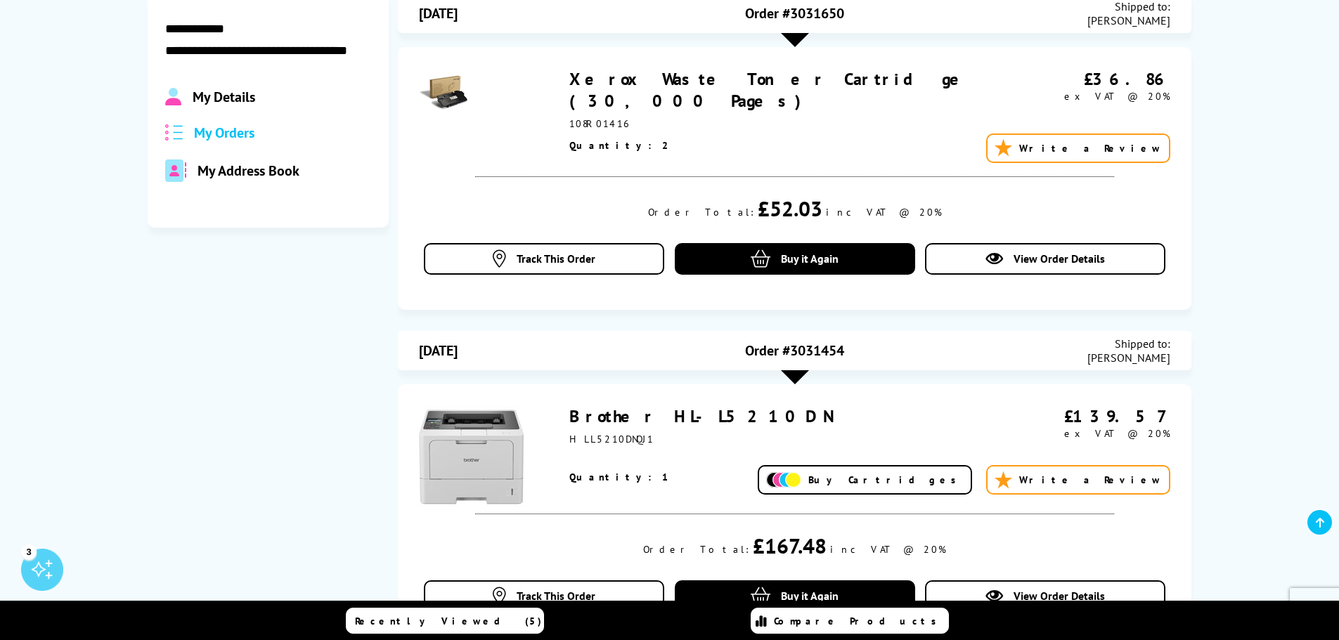
scroll to position [422, 0]
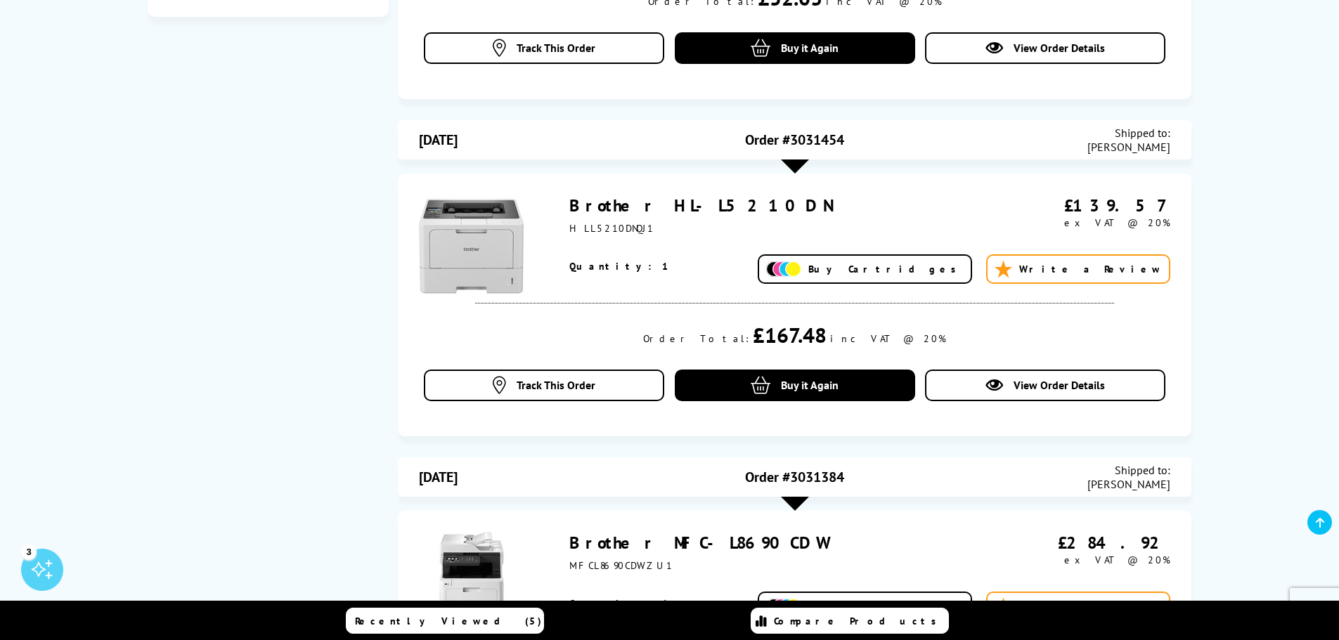
click at [527, 385] on span "Track This Order" at bounding box center [556, 385] width 79 height 14
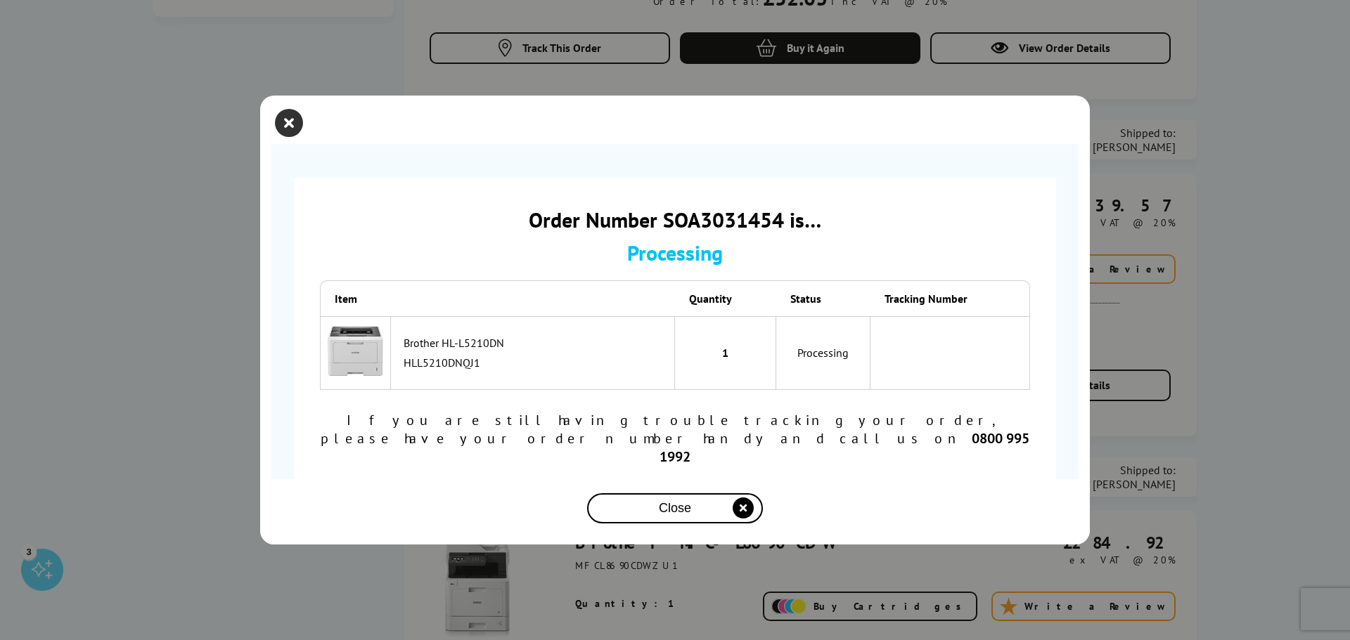
click at [288, 130] on icon "close modal" at bounding box center [289, 123] width 28 height 28
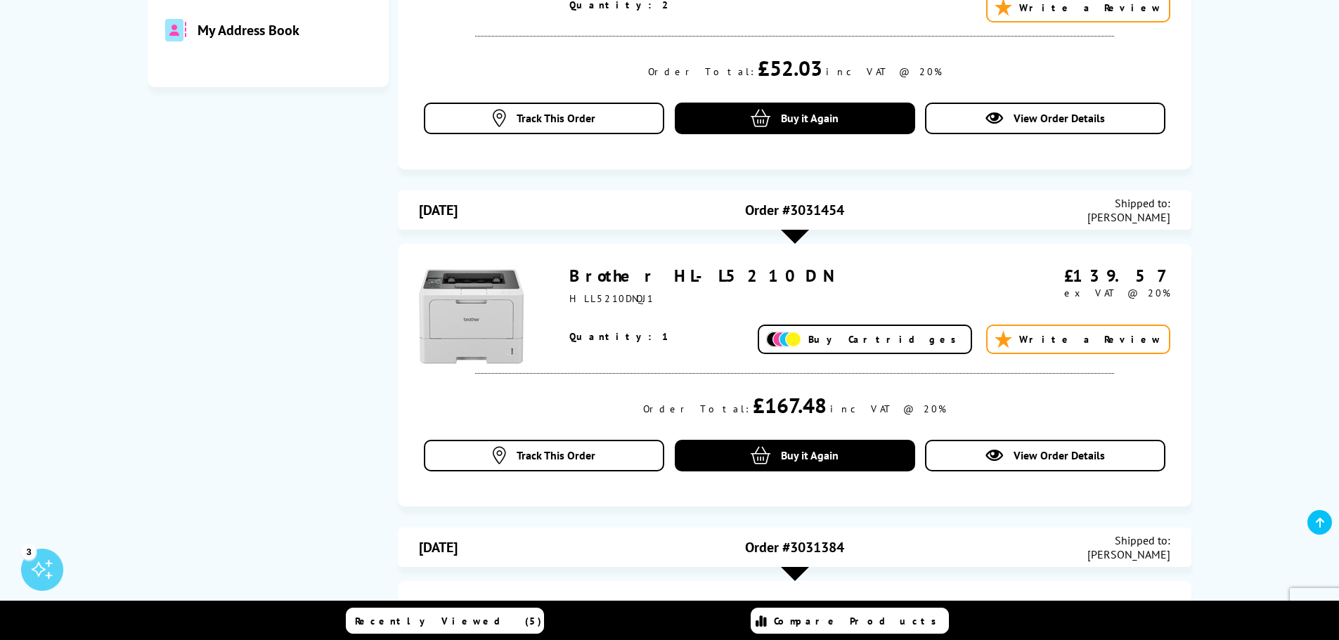
scroll to position [211, 0]
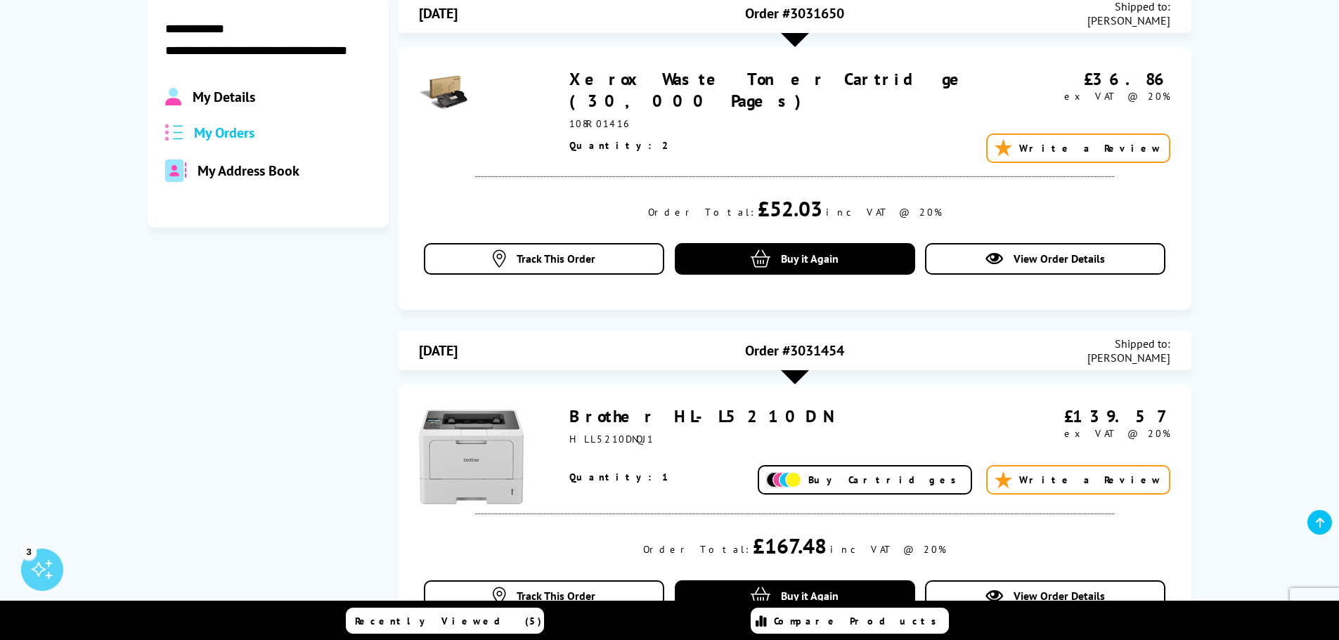
drag, startPoint x: 401, startPoint y: 340, endPoint x: 410, endPoint y: 350, distance: 13.5
drag, startPoint x: 410, startPoint y: 350, endPoint x: 200, endPoint y: 513, distance: 266.1
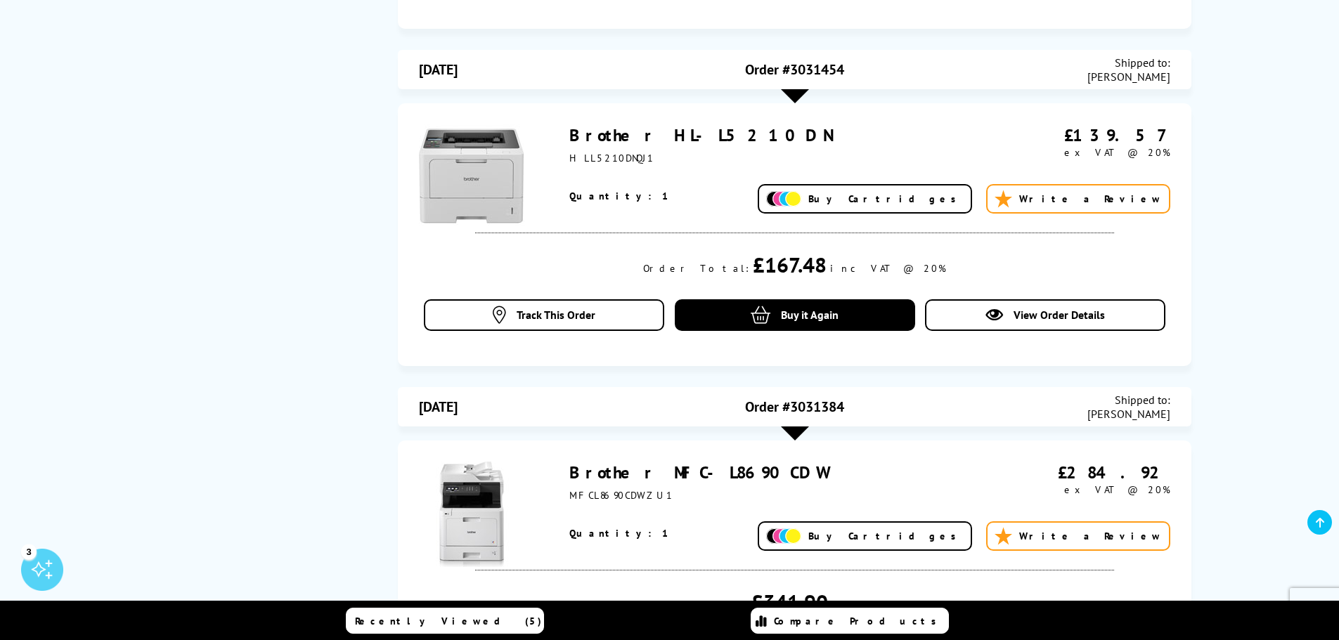
scroll to position [703, 0]
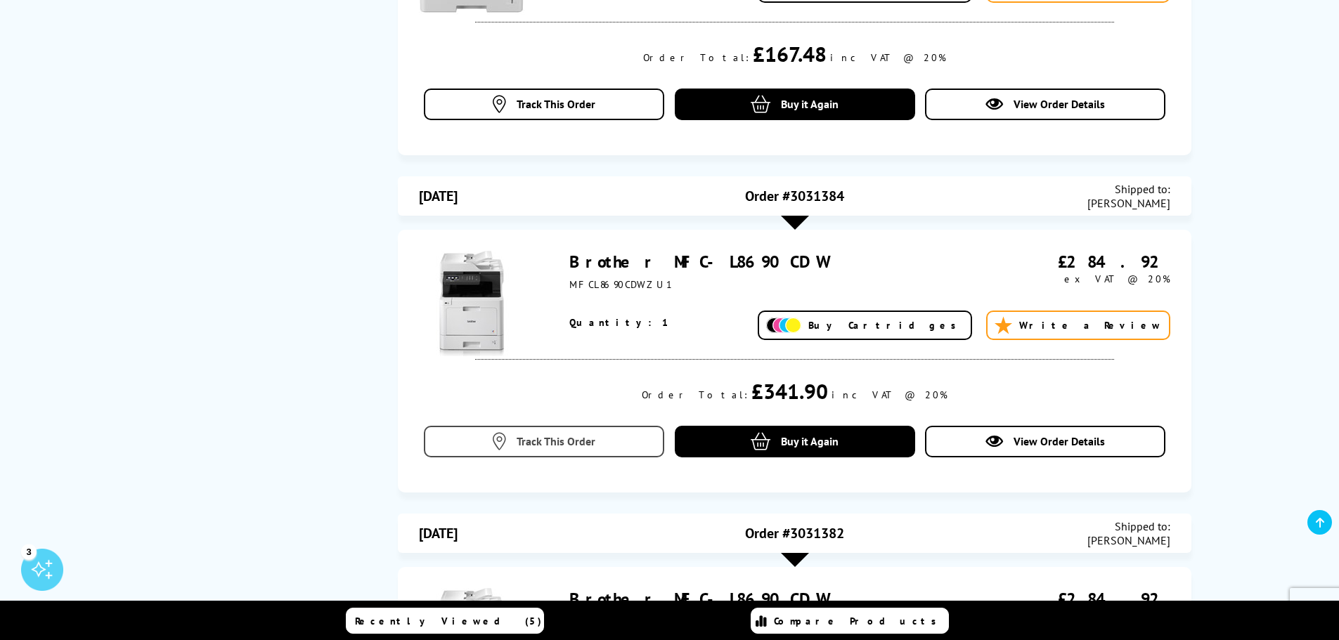
click at [552, 438] on span "Track This Order" at bounding box center [556, 441] width 79 height 14
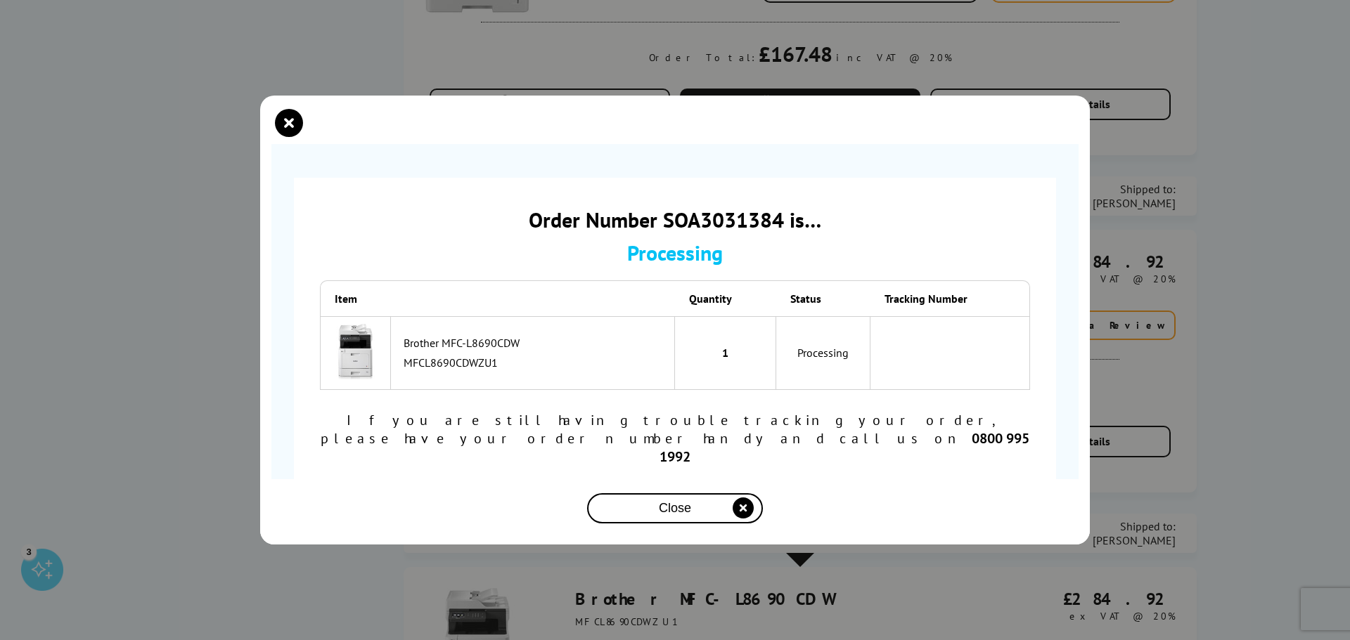
click at [212, 361] on div "Order Number SOA3031384 is… Processing Item Quantity Status Tracking Number Bro…" at bounding box center [675, 320] width 1350 height 640
click at [688, 501] on span "Close" at bounding box center [675, 508] width 32 height 15
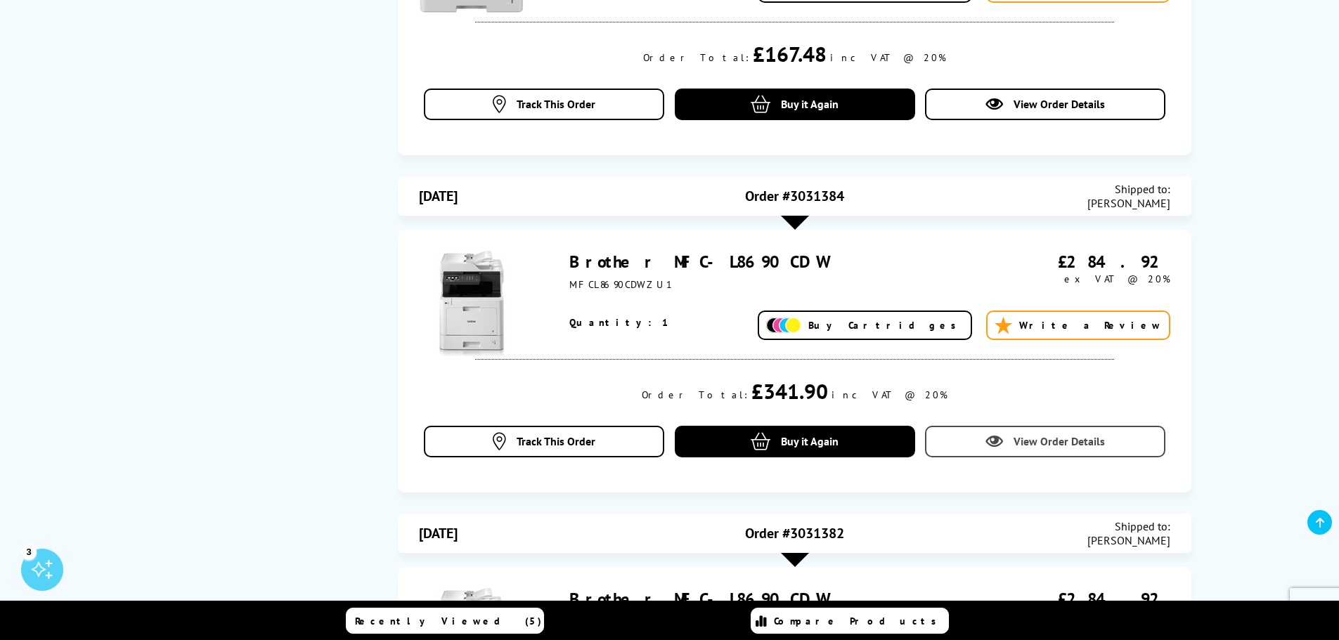
click at [1097, 437] on span "View Order Details" at bounding box center [1059, 441] width 91 height 14
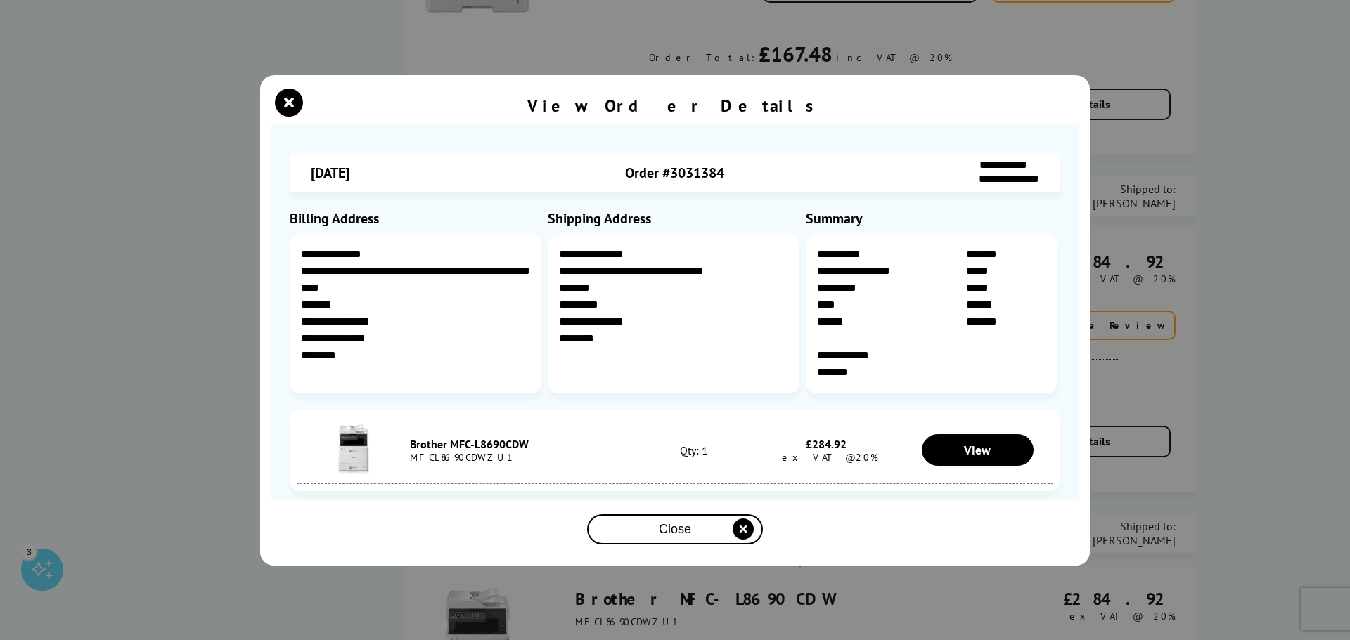
click at [150, 415] on div "**********" at bounding box center [675, 320] width 1350 height 640
click at [281, 96] on icon "close modal" at bounding box center [289, 103] width 28 height 28
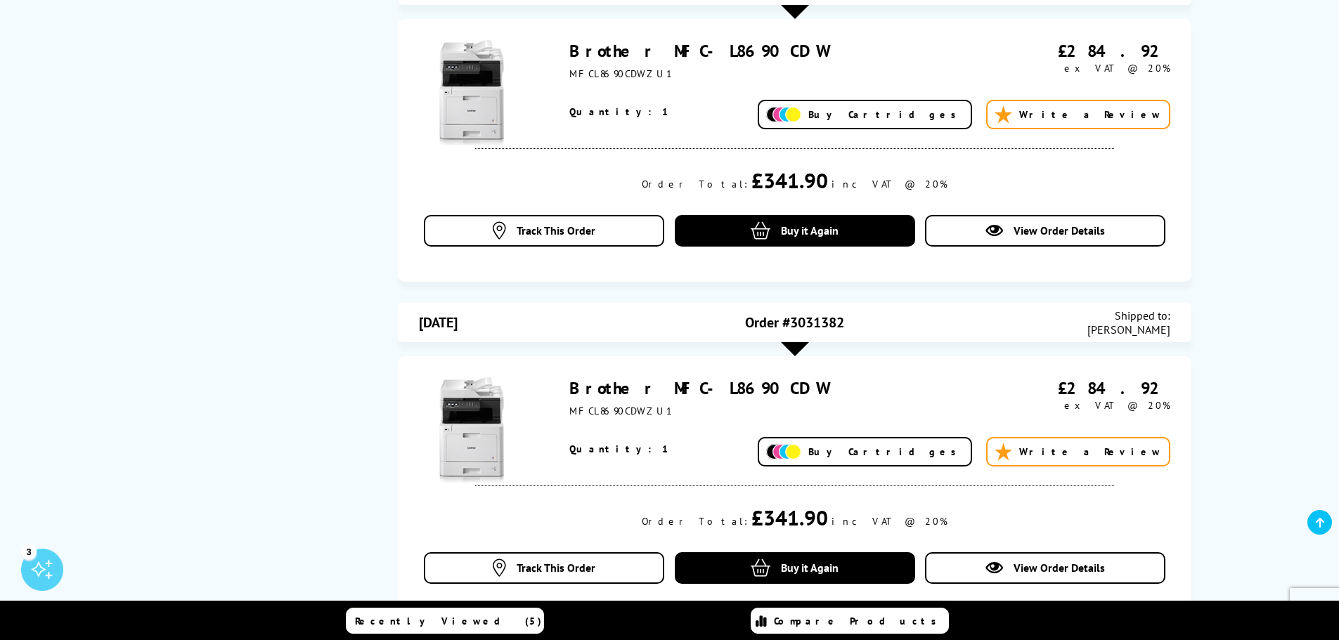
scroll to position [1055, 0]
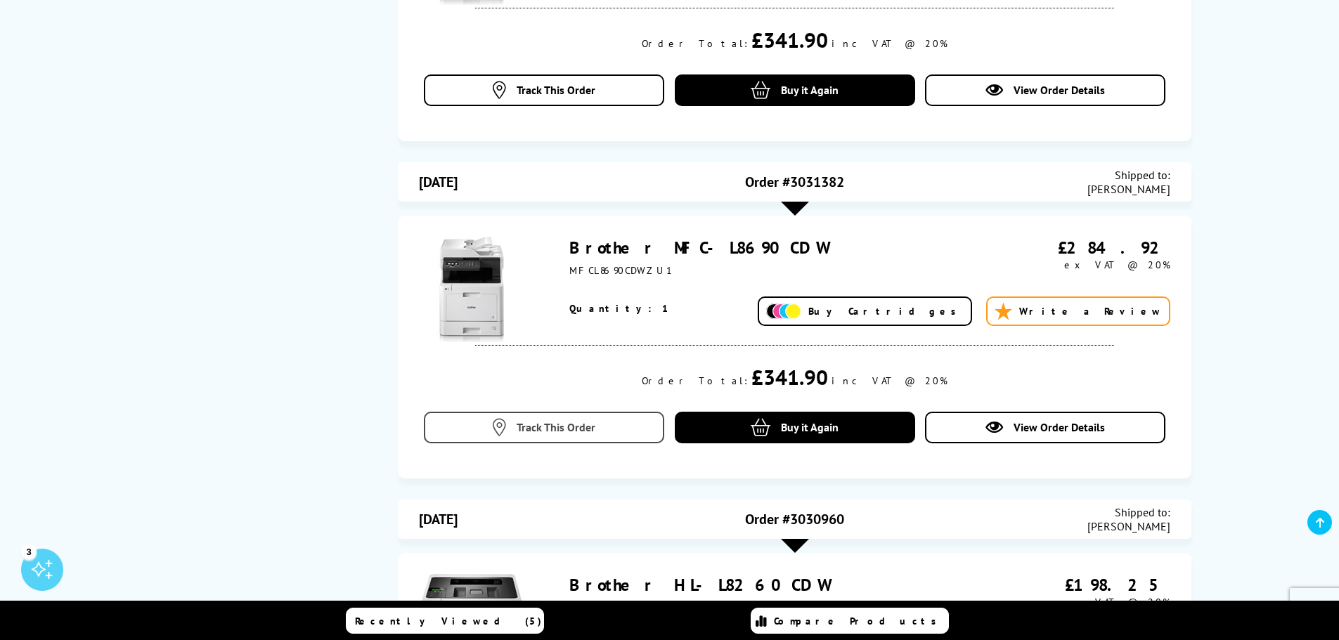
click at [534, 430] on span "Track This Order" at bounding box center [556, 427] width 79 height 14
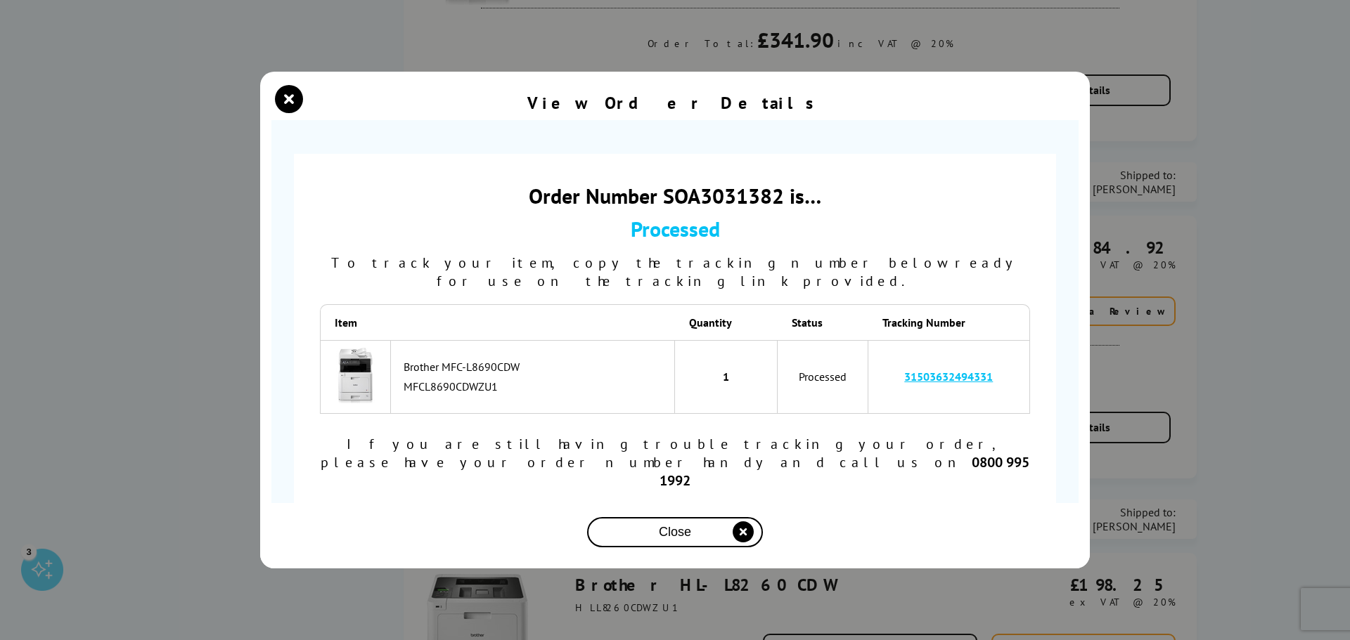
click at [278, 113] on icon "close modal" at bounding box center [289, 99] width 28 height 28
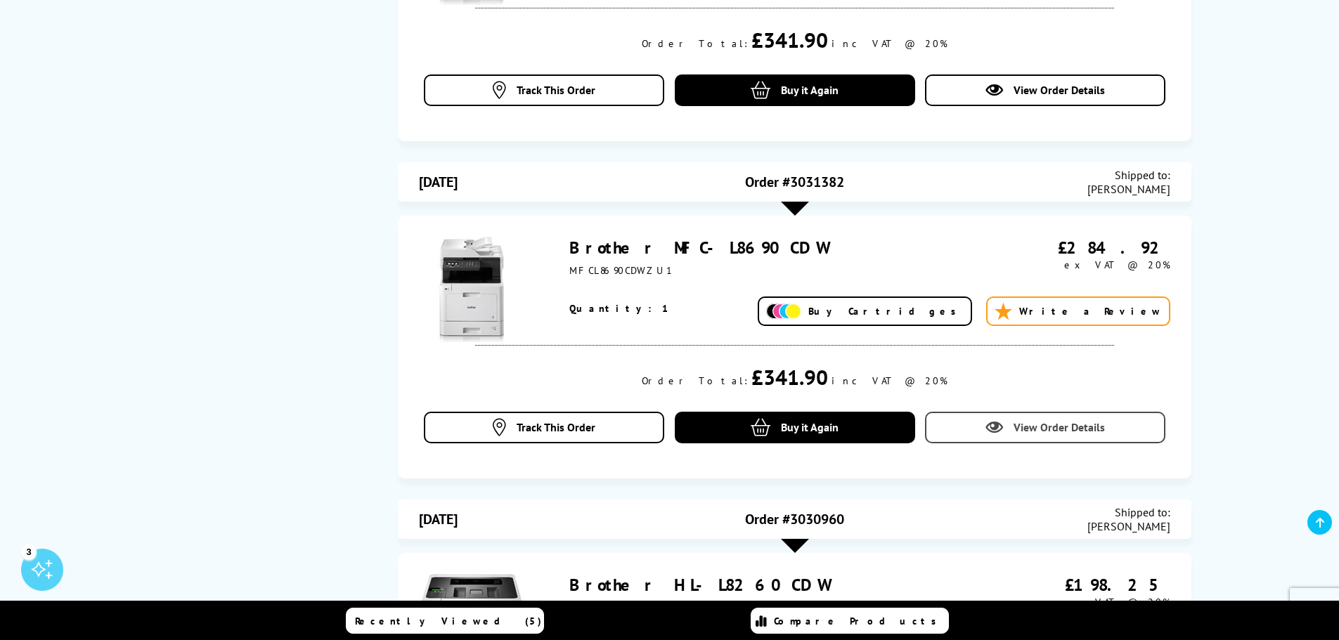
click at [1078, 433] on span "View Order Details" at bounding box center [1059, 427] width 91 height 14
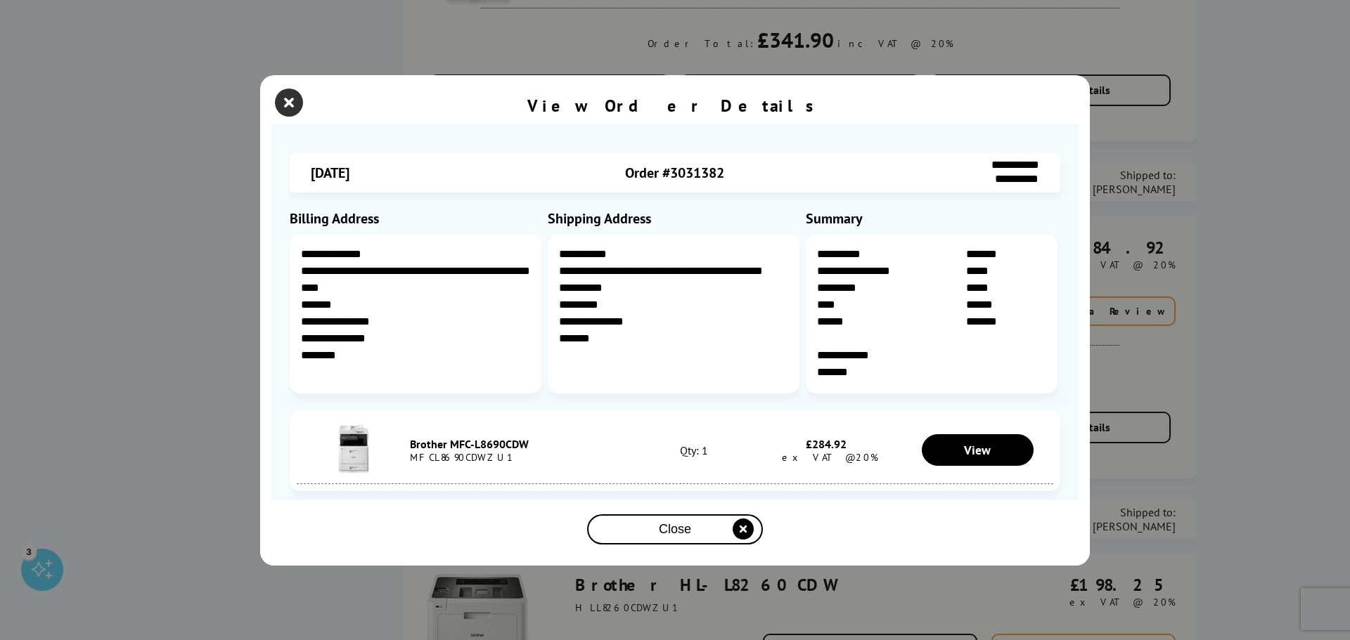
click at [279, 98] on icon "close modal" at bounding box center [289, 103] width 28 height 28
